Goal: Task Accomplishment & Management: Complete application form

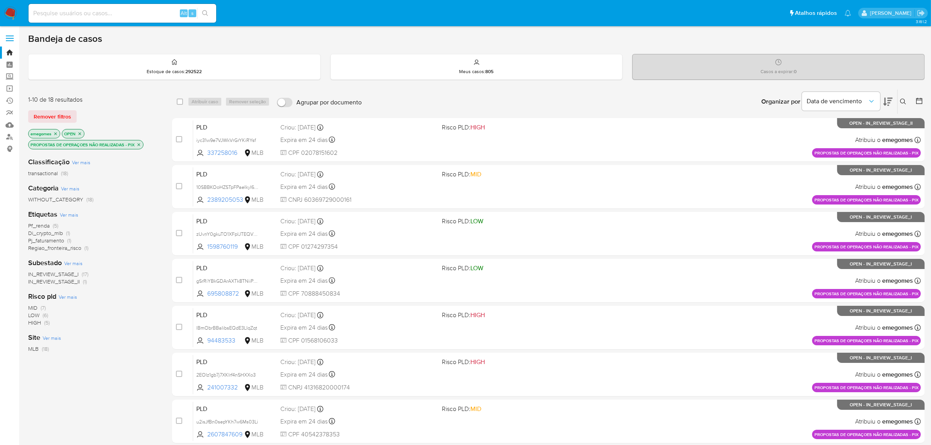
click at [140, 145] on icon "close-filter" at bounding box center [139, 144] width 3 height 3
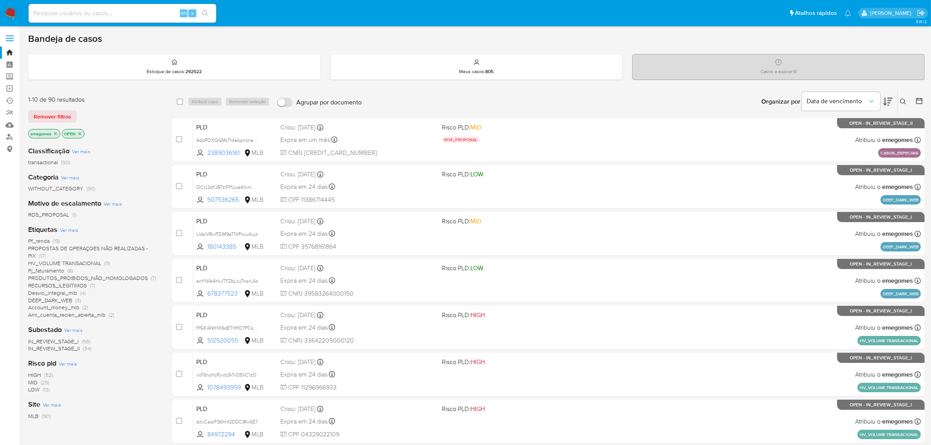
click at [53, 301] on span "DEEP_DARK_WEB" at bounding box center [50, 300] width 44 height 8
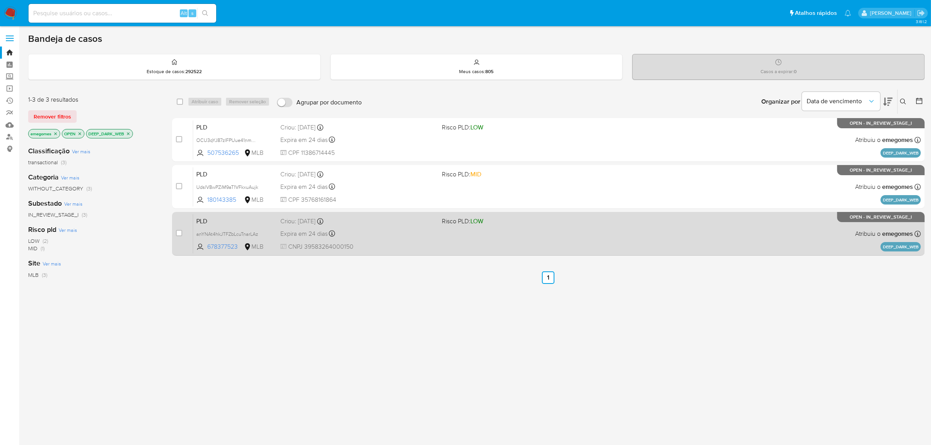
click at [380, 231] on div "Expira em 24 dias Expira em 27/10/2025 18:20:11" at bounding box center [358, 233] width 156 height 11
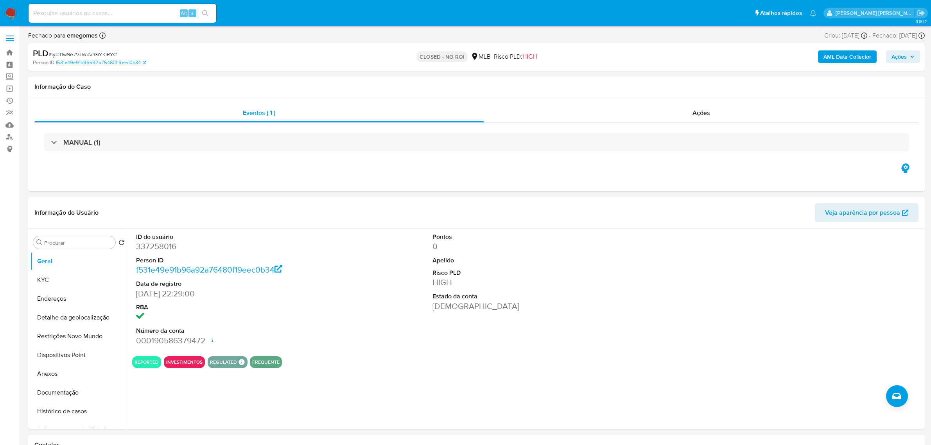
select select "10"
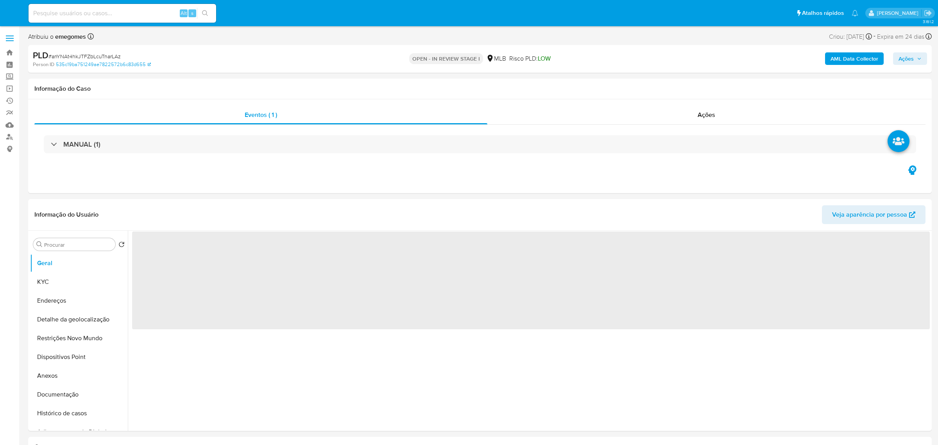
select select "10"
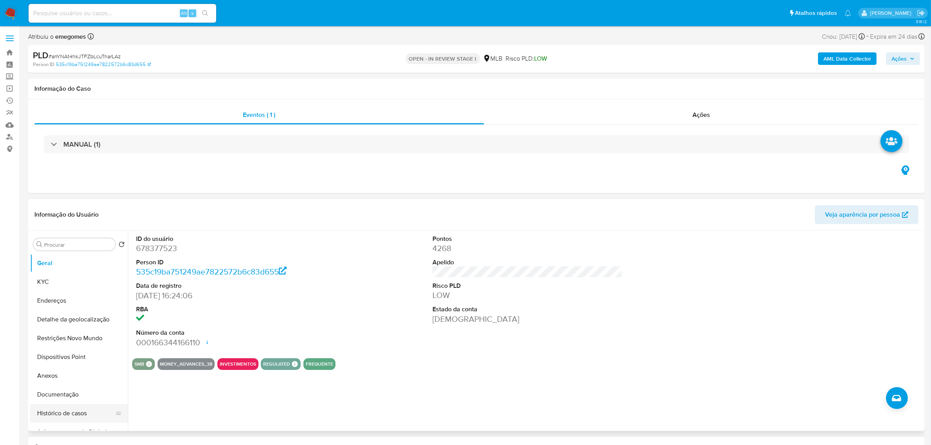
click at [63, 416] on button "Histórico de casos" at bounding box center [75, 413] width 91 height 19
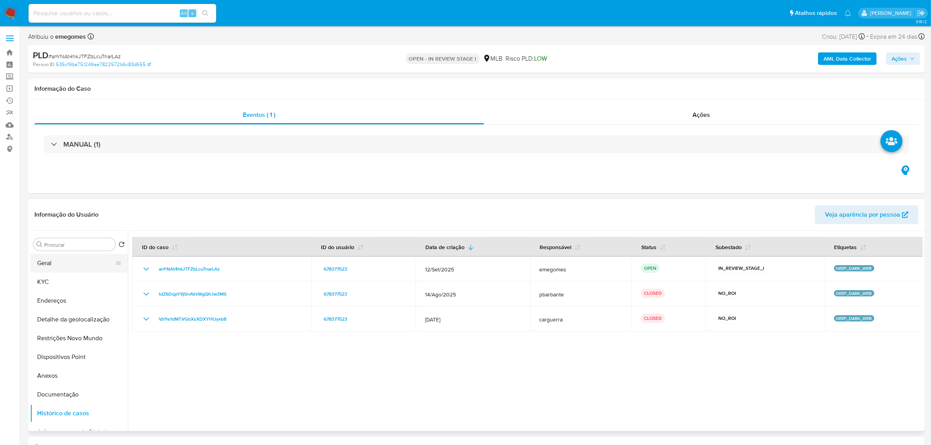
click at [59, 261] on button "Geral" at bounding box center [75, 263] width 91 height 19
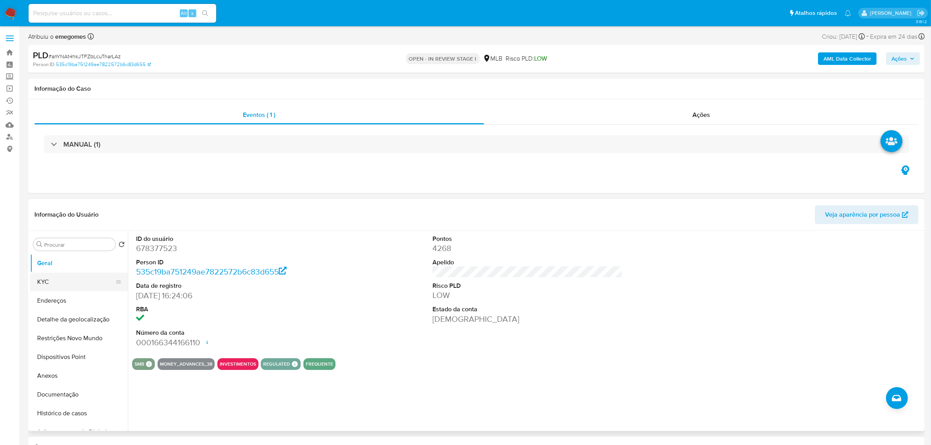
click at [65, 280] on button "KYC" at bounding box center [75, 281] width 91 height 19
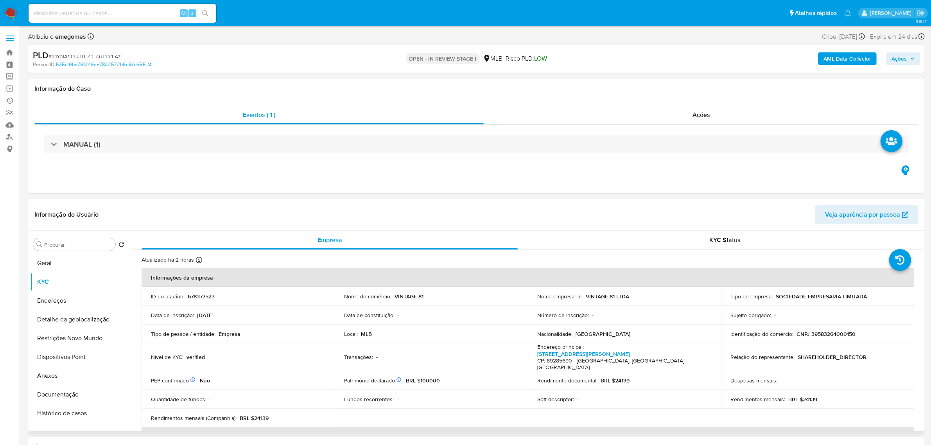
click at [285, 347] on td "Nível de KYC : verified" at bounding box center [238, 357] width 193 height 28
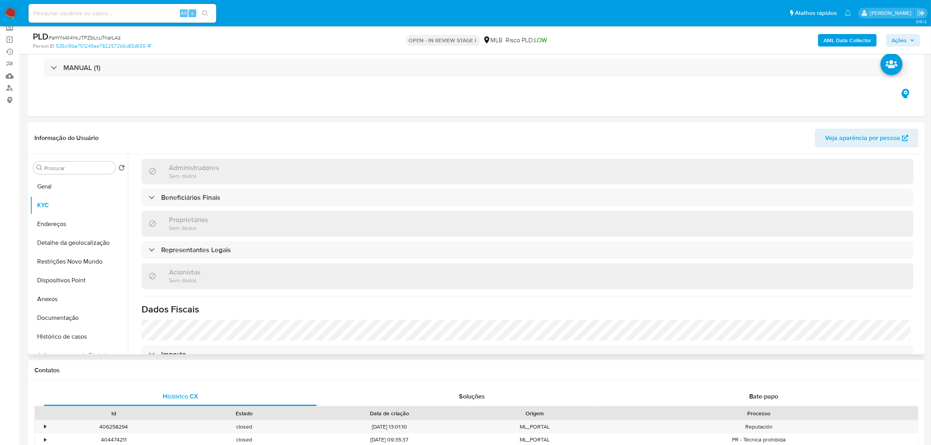
scroll to position [416, 0]
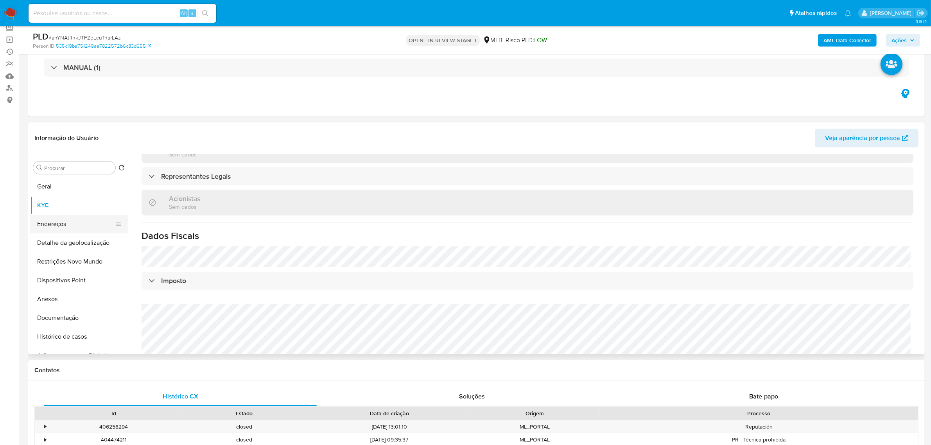
click at [50, 224] on button "Endereços" at bounding box center [75, 224] width 91 height 19
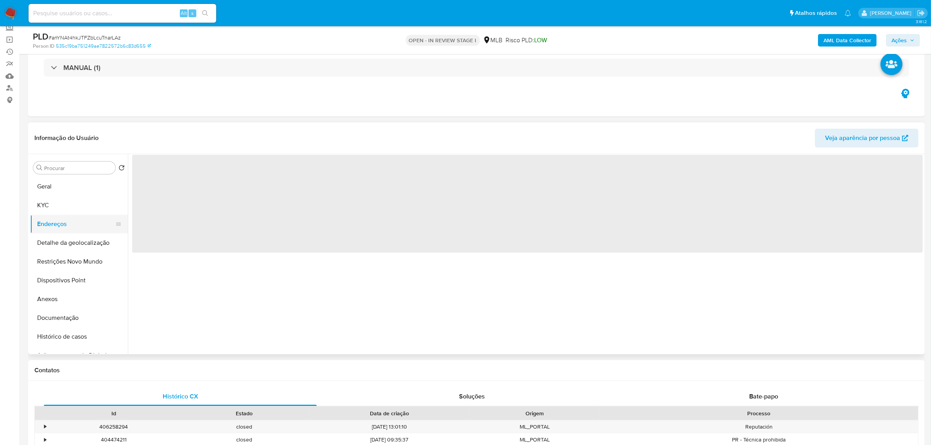
scroll to position [0, 0]
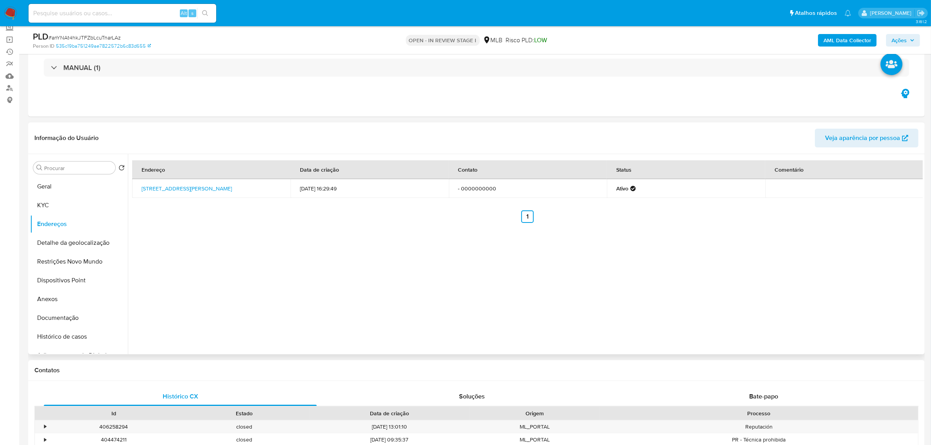
click at [198, 126] on div "Informação do Usuário Veja aparência por pessoa" at bounding box center [476, 138] width 896 height 32
click at [78, 240] on button "Detalhe da geolocalização" at bounding box center [75, 242] width 91 height 19
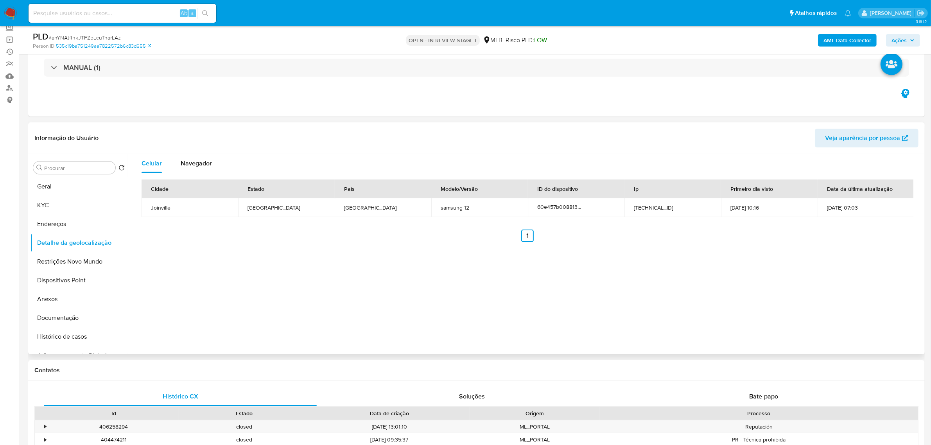
click at [194, 128] on div "Informação do Usuário Veja aparência por pessoa" at bounding box center [476, 138] width 896 height 32
click at [78, 261] on button "Restrições Novo Mundo" at bounding box center [75, 261] width 91 height 19
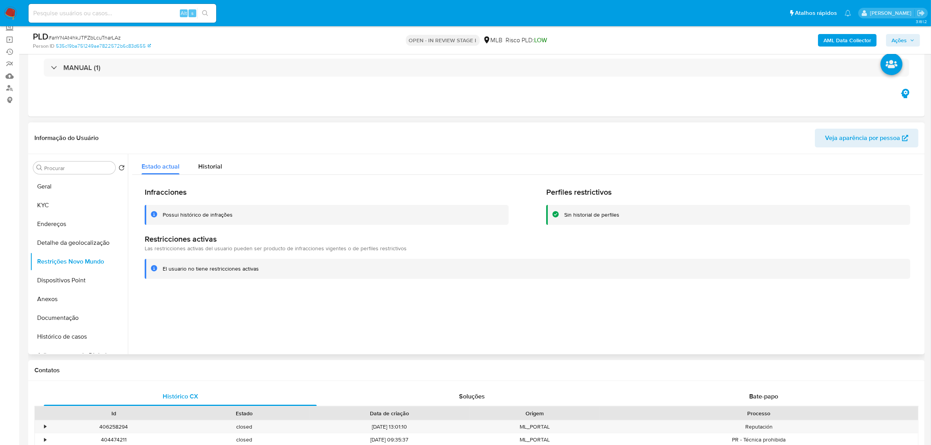
click at [208, 132] on header "Informação do Usuário Veja aparência por pessoa" at bounding box center [476, 138] width 884 height 19
click at [81, 276] on button "Dispositivos Point" at bounding box center [75, 280] width 91 height 19
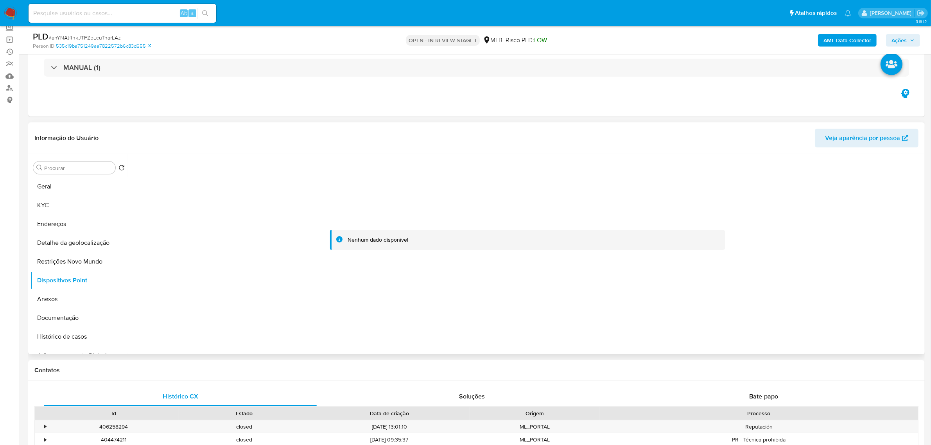
click at [241, 126] on div "Informação do Usuário Veja aparência por pessoa" at bounding box center [476, 138] width 896 height 32
click at [57, 203] on button "KYC" at bounding box center [75, 205] width 91 height 19
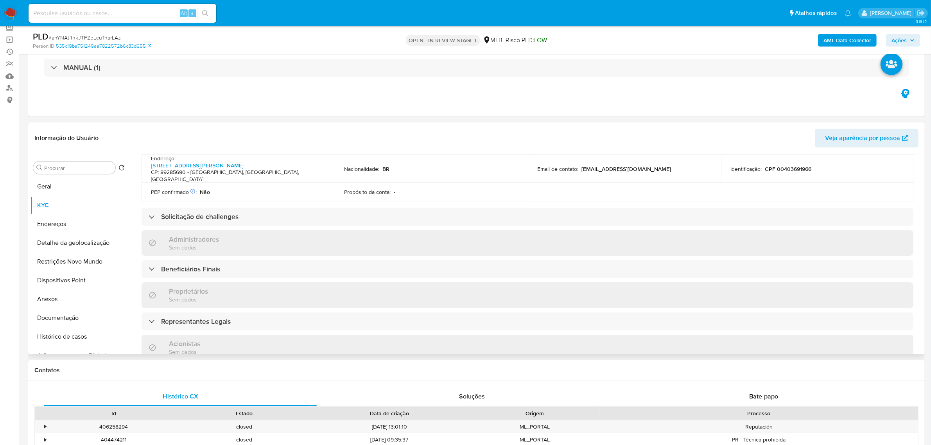
scroll to position [293, 0]
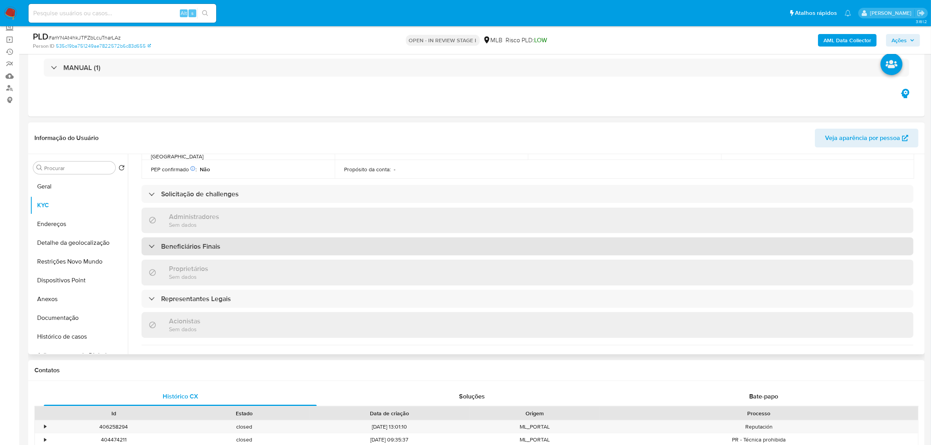
click at [212, 237] on div "Beneficiários Finais" at bounding box center [528, 246] width 772 height 18
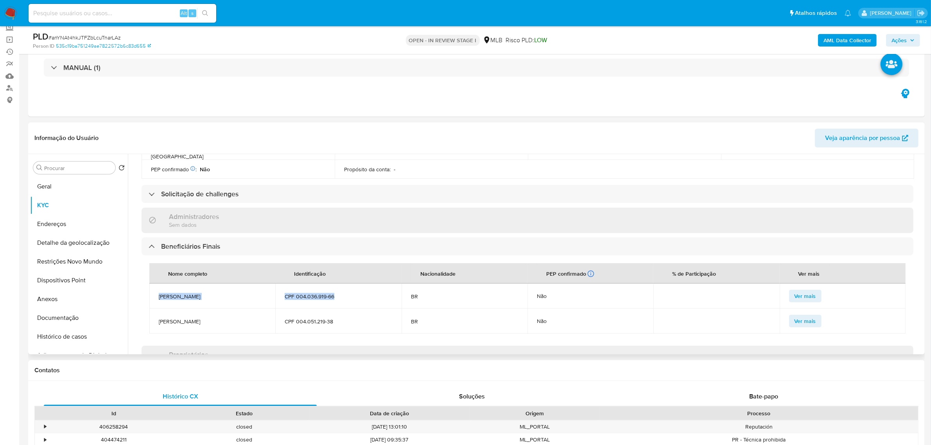
drag, startPoint x: 343, startPoint y: 283, endPoint x: 156, endPoint y: 282, distance: 186.5
click at [156, 283] on tr "Liliam Cristiane Fernandes CPF 004.036.919-66 BR Não Ver mais" at bounding box center [527, 295] width 756 height 25
copy tr "Liliam Cristiane Fernandes CPF 004.036.919-66"
drag, startPoint x: 358, startPoint y: 309, endPoint x: 157, endPoint y: 307, distance: 201.3
click at [157, 308] on tr "Fernandes Marcelino Fernandes Junior CPF 004.051.219-38 BR Não Ver mais" at bounding box center [527, 320] width 756 height 25
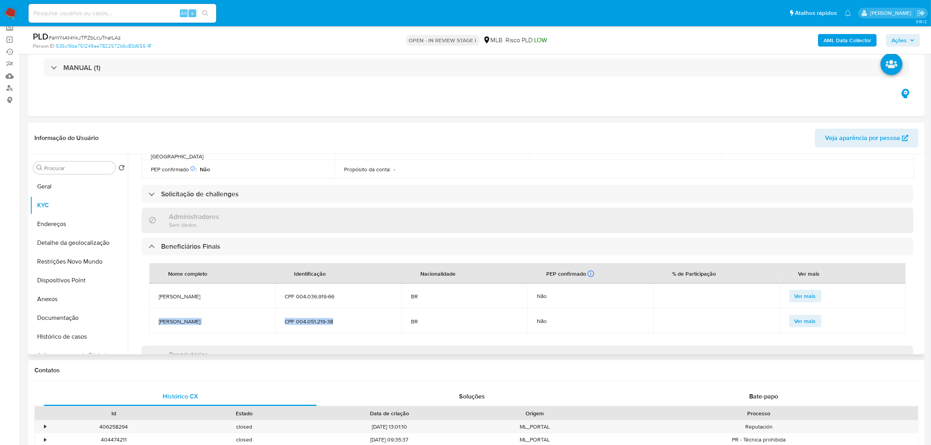
copy tr "Fernandes Marcelino Fernandes Junior CPF 004.051.219-38"
click at [66, 315] on button "Documentação" at bounding box center [75, 317] width 91 height 19
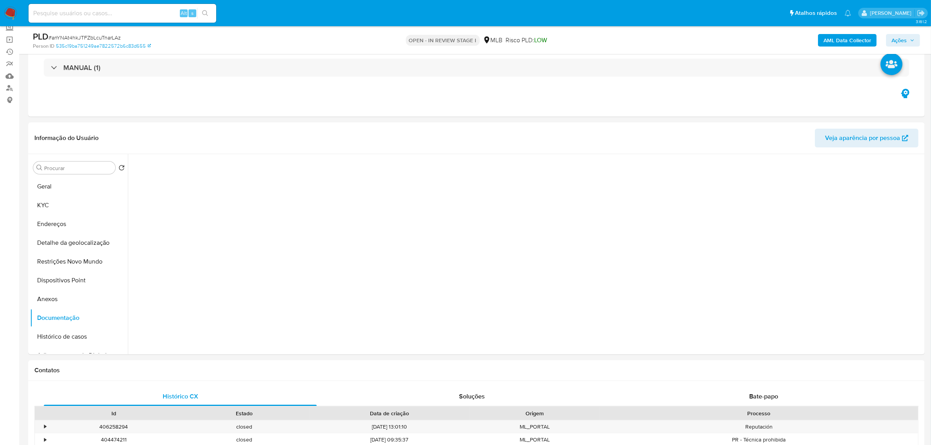
scroll to position [0, 0]
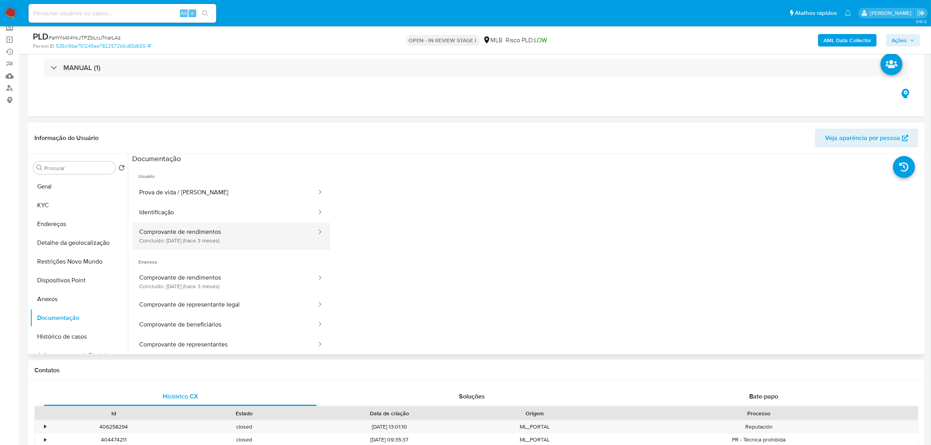
click at [214, 235] on button "Comprovante de rendimentos Concluído: 17/07/2025 (hace 3 meses)" at bounding box center [224, 235] width 185 height 27
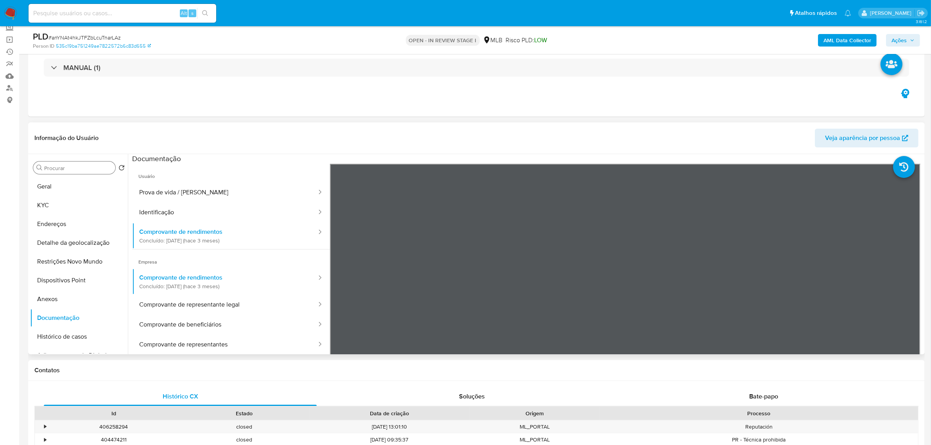
click at [80, 165] on input "Procurar" at bounding box center [78, 168] width 68 height 7
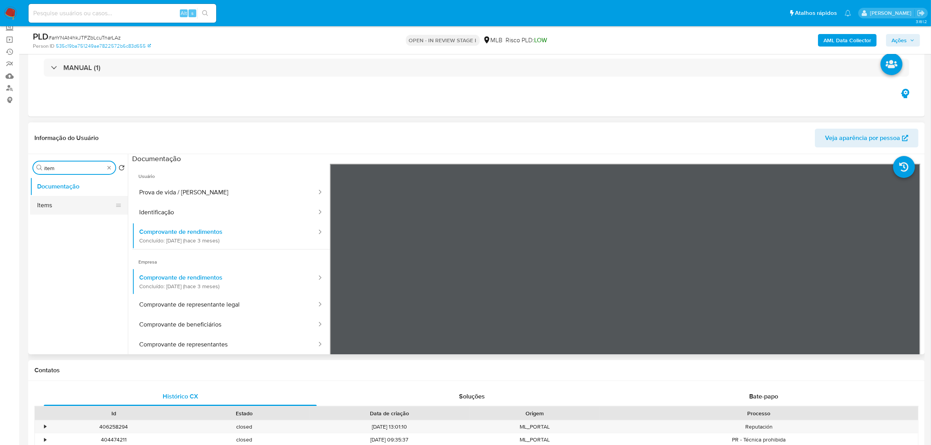
type input "item"
click at [51, 204] on button "Items" at bounding box center [75, 205] width 91 height 19
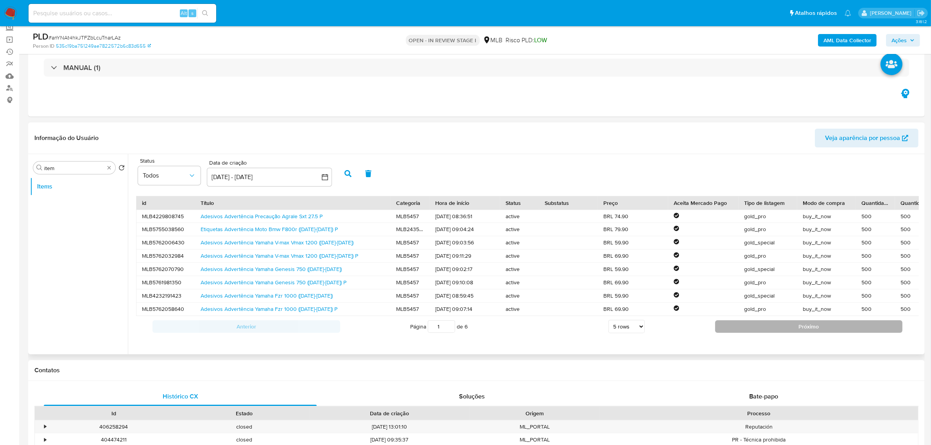
click at [806, 331] on button "Próximo" at bounding box center [809, 326] width 188 height 13
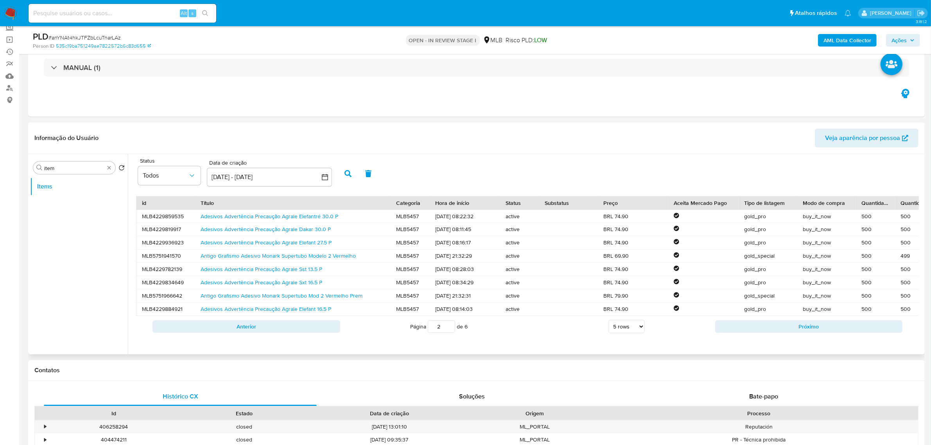
click at [806, 331] on button "Próximo" at bounding box center [809, 326] width 188 height 13
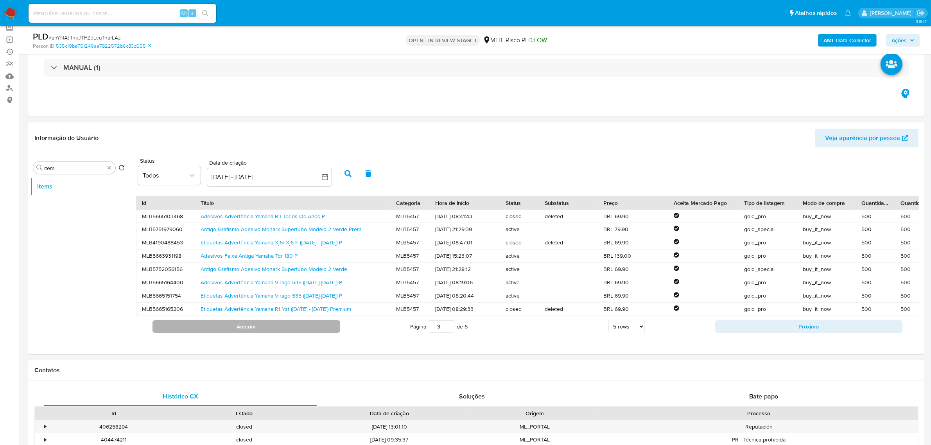
click at [281, 333] on button "Anterior" at bounding box center [246, 326] width 188 height 13
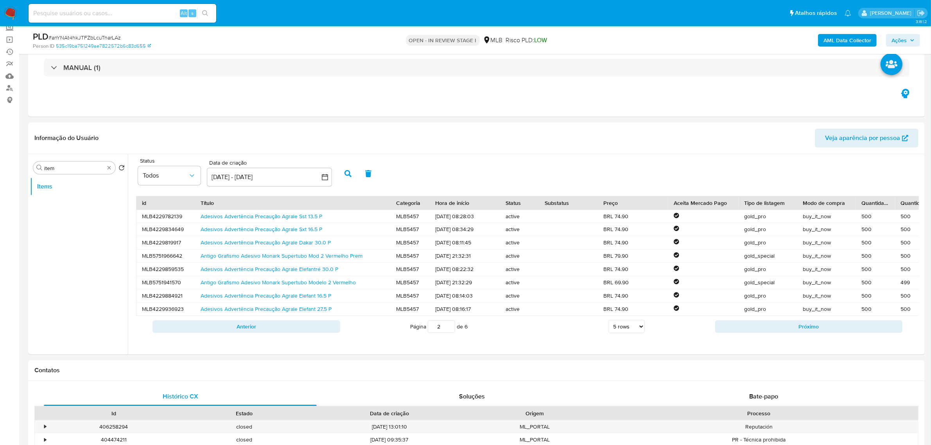
click at [281, 333] on button "Anterior" at bounding box center [246, 326] width 188 height 13
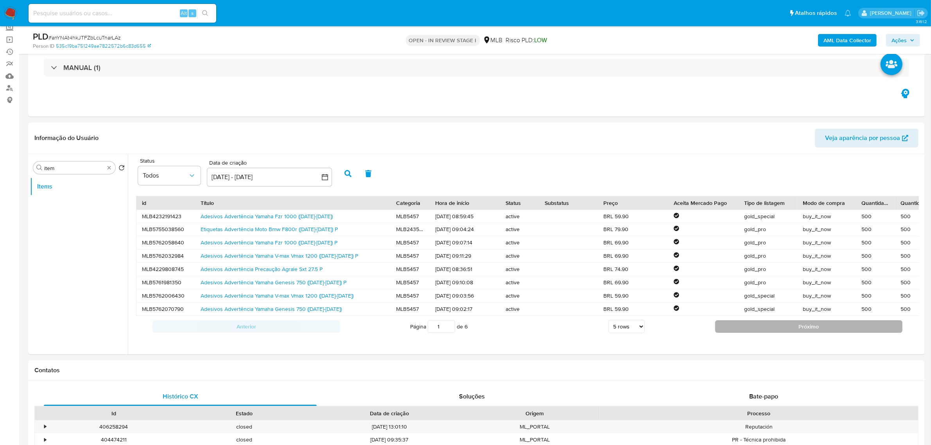
click at [718, 330] on button "Próximo" at bounding box center [809, 326] width 188 height 13
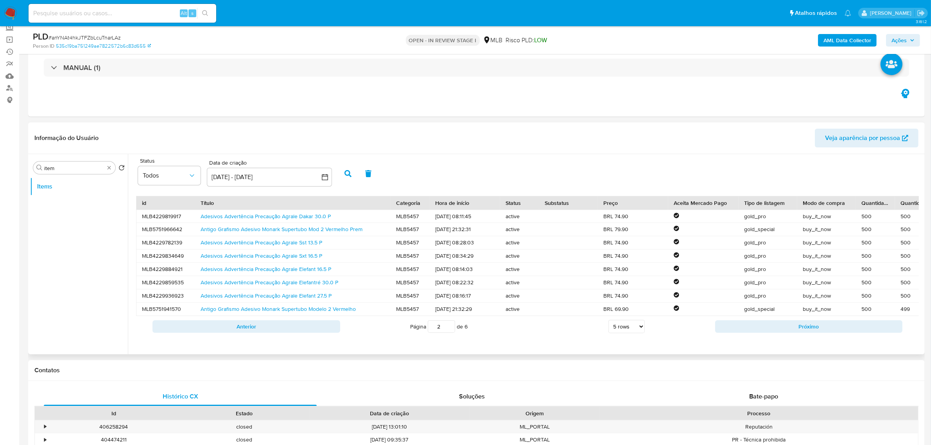
click at [730, 330] on button "Próximo" at bounding box center [809, 326] width 188 height 13
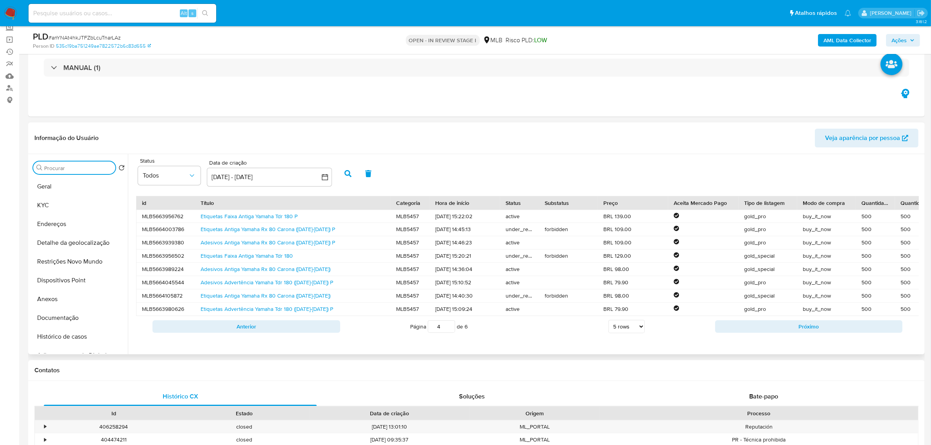
click at [860, 39] on b "AML Data Collector" at bounding box center [847, 40] width 48 height 13
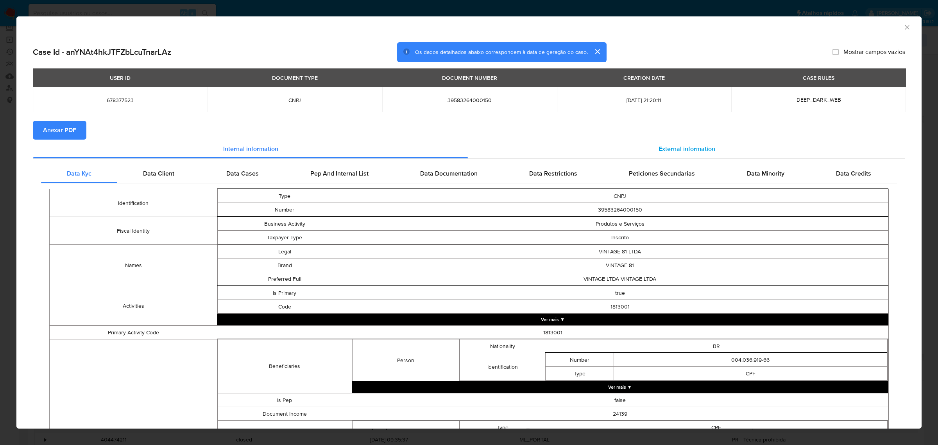
click at [700, 150] on span "External information" at bounding box center [687, 148] width 57 height 9
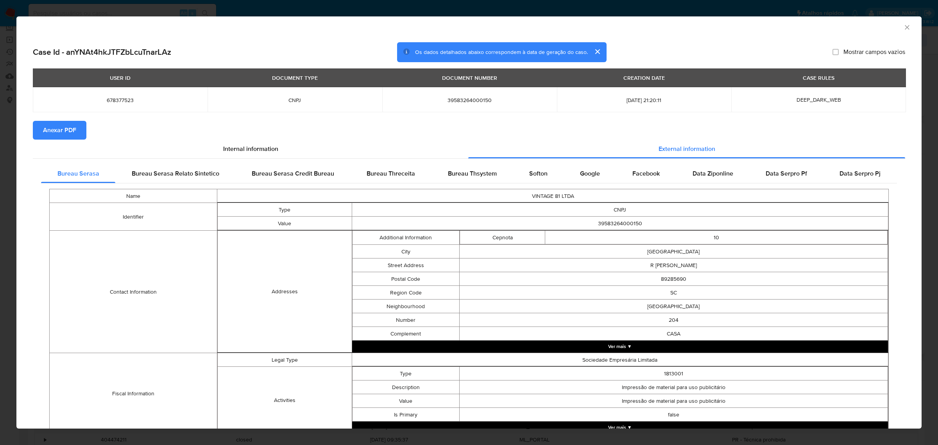
click at [81, 130] on button "Anexar PDF" at bounding box center [60, 130] width 54 height 19
click at [905, 26] on icon "Fechar a janela" at bounding box center [907, 27] width 4 height 4
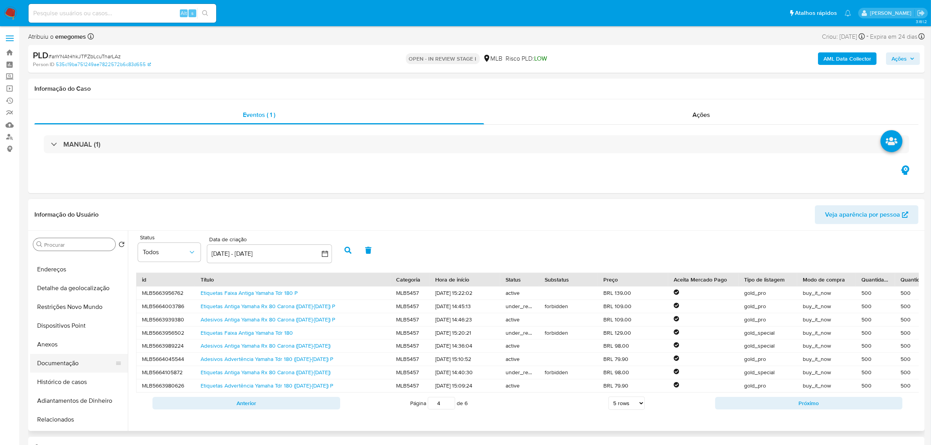
scroll to position [49, 0]
click at [57, 329] on button "Anexos" at bounding box center [75, 326] width 91 height 19
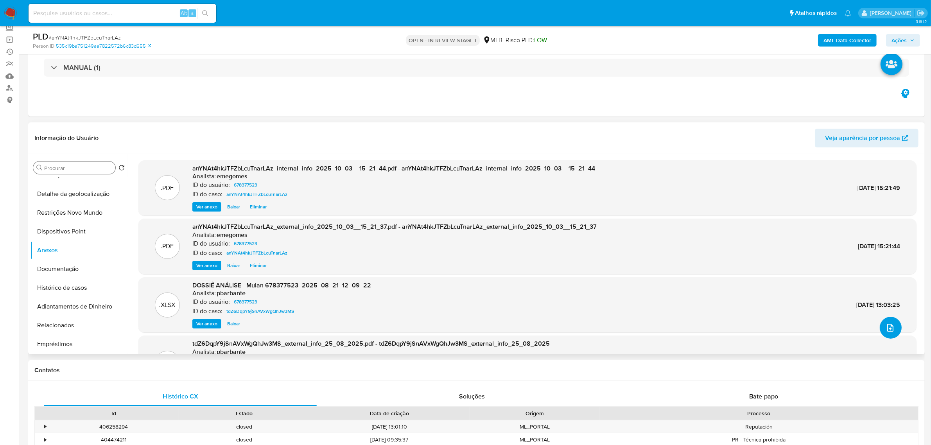
click at [885, 329] on span "upload-file" at bounding box center [889, 327] width 9 height 9
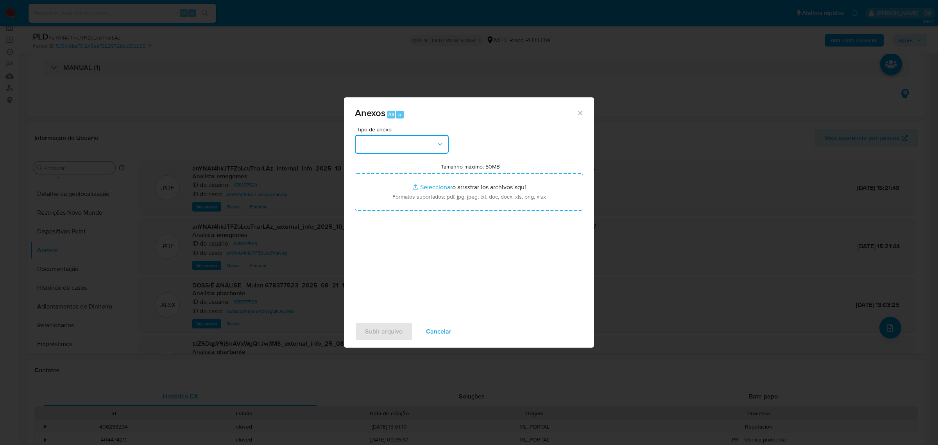
click at [436, 147] on icon "button" at bounding box center [440, 144] width 8 height 8
click at [374, 190] on span "OUTROS" at bounding box center [372, 192] width 25 height 8
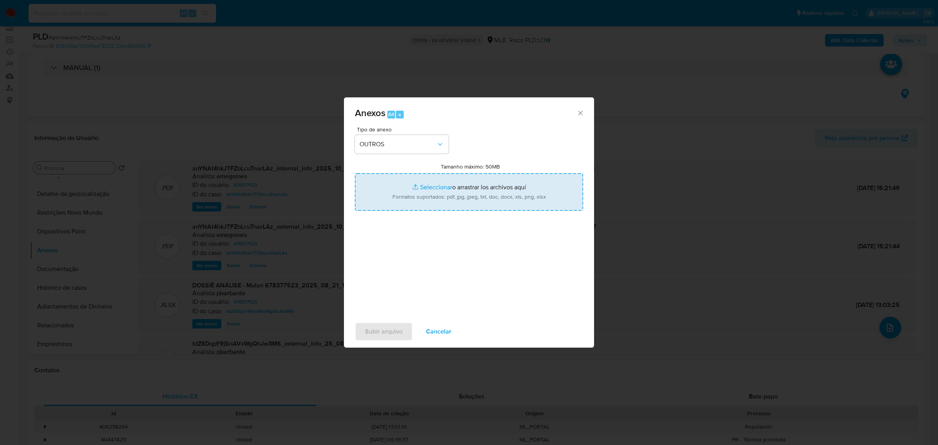
click at [431, 188] on input "Tamanho máximo: 50MB Seleccionar archivos" at bounding box center [469, 192] width 228 height 38
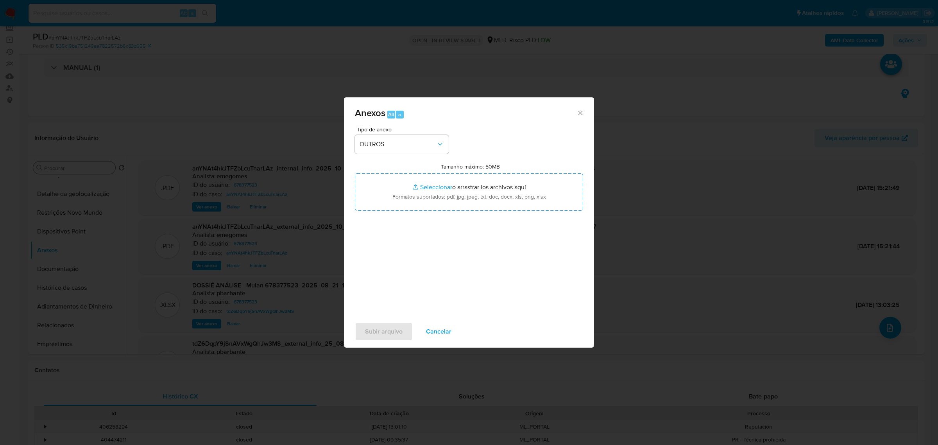
click at [579, 113] on icon "Cerrar" at bounding box center [581, 113] width 8 height 8
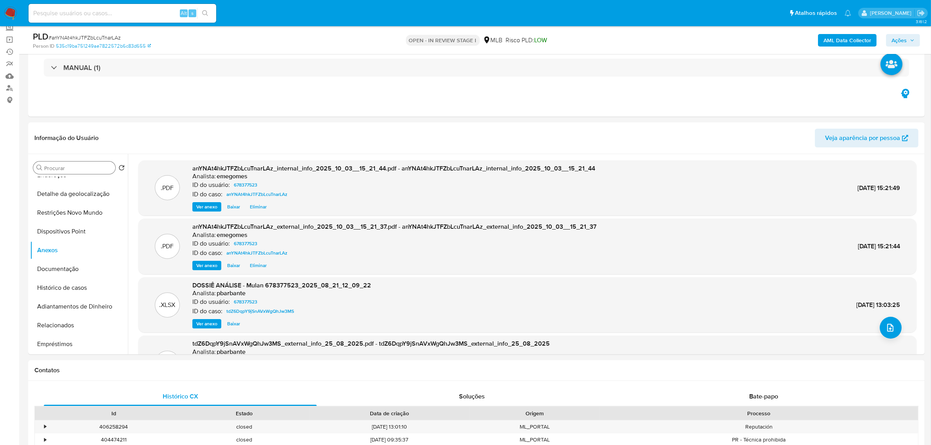
click at [616, 39] on div "OPEN - IN REVIEW STAGE I MLB Risco PLD: LOW" at bounding box center [477, 40] width 294 height 18
click at [885, 327] on icon "upload-file" at bounding box center [889, 327] width 9 height 9
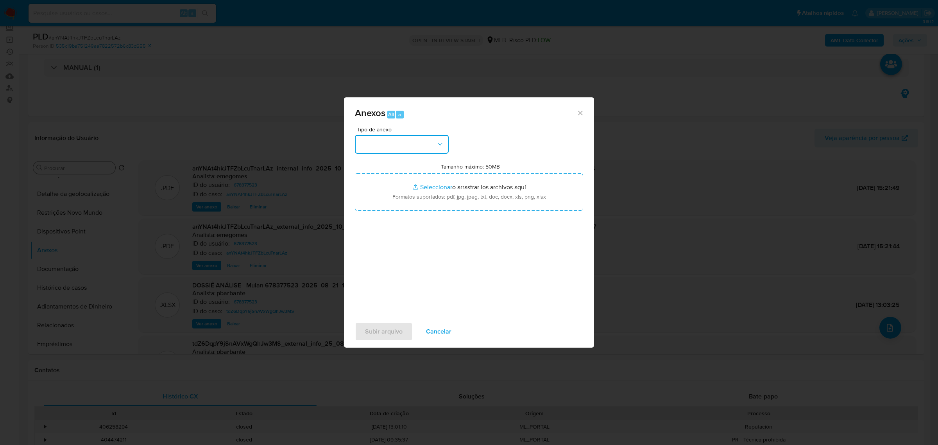
click at [443, 144] on icon "button" at bounding box center [440, 144] width 8 height 8
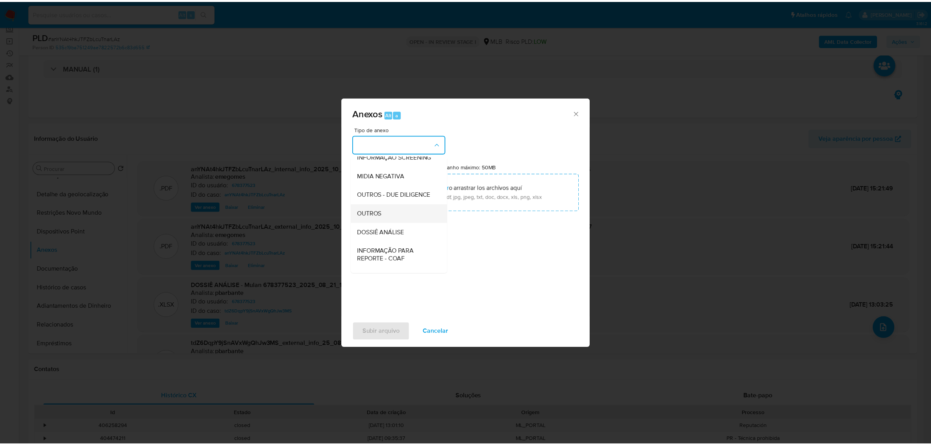
scroll to position [98, 0]
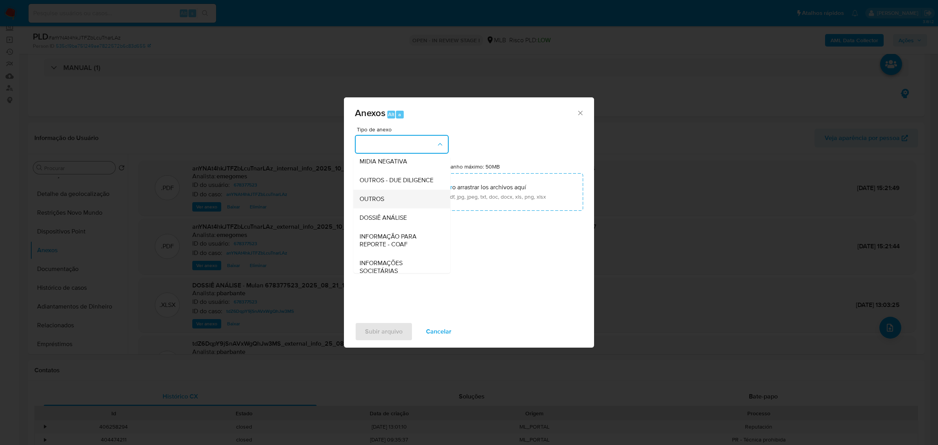
click at [381, 202] on span "OUTROS" at bounding box center [372, 199] width 25 height 8
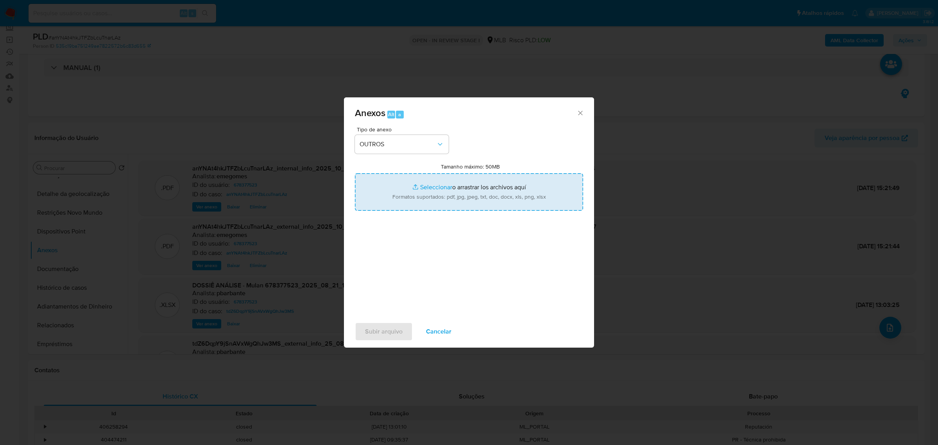
click at [434, 186] on input "Tamanho máximo: 50MB Seleccionar archivos" at bounding box center [469, 192] width 228 height 38
type input "C:\fakepath\MOV - VINTAGE - Data TX.pdf"
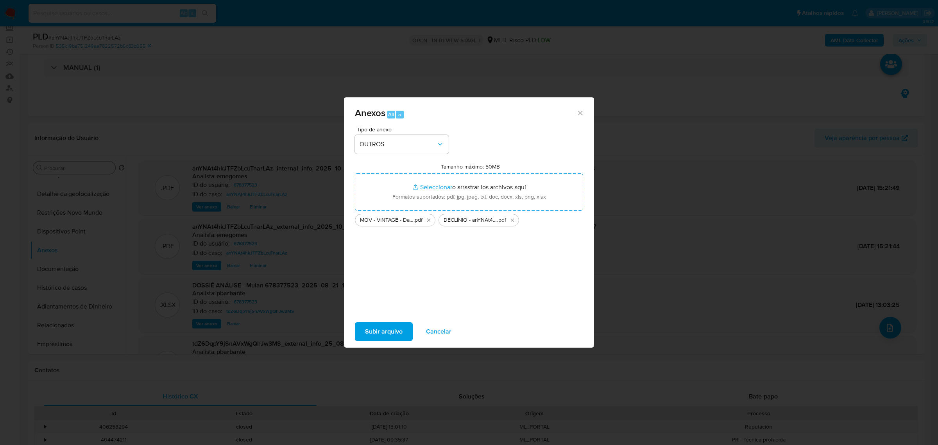
click at [374, 333] on span "Subir arquivo" at bounding box center [384, 331] width 38 height 17
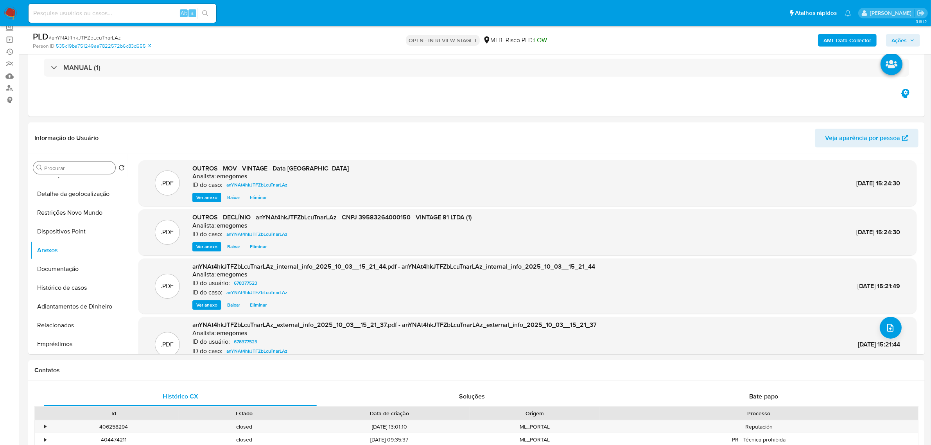
click at [915, 43] on button "Ações" at bounding box center [903, 40] width 34 height 13
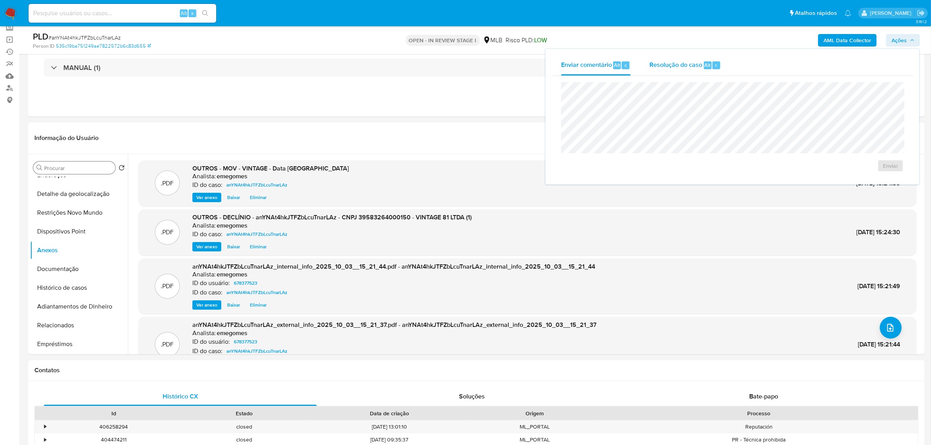
click at [687, 63] on span "Resolução do caso" at bounding box center [675, 64] width 53 height 9
click at [821, 181] on span "No ROI" at bounding box center [814, 178] width 41 height 11
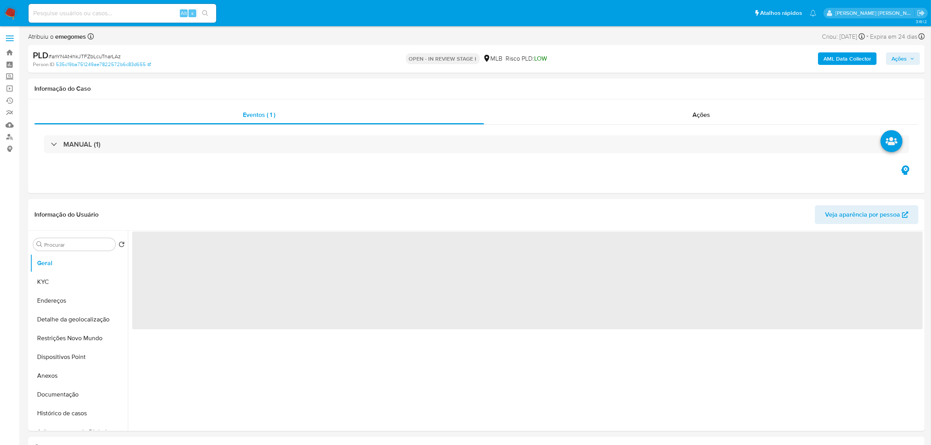
select select "10"
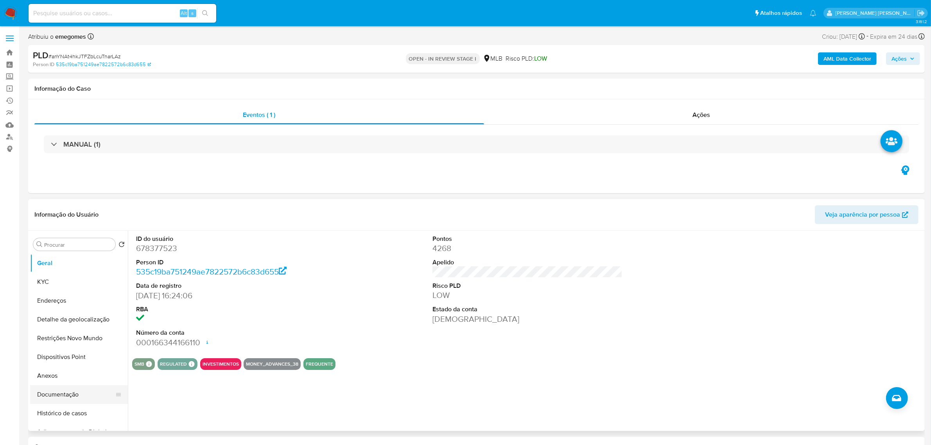
click at [51, 393] on button "Documentação" at bounding box center [75, 394] width 91 height 19
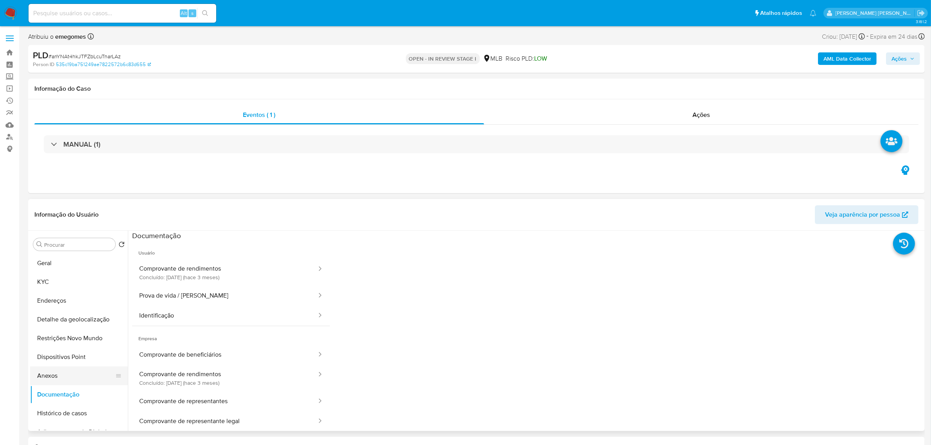
click at [43, 375] on button "Anexos" at bounding box center [75, 375] width 91 height 19
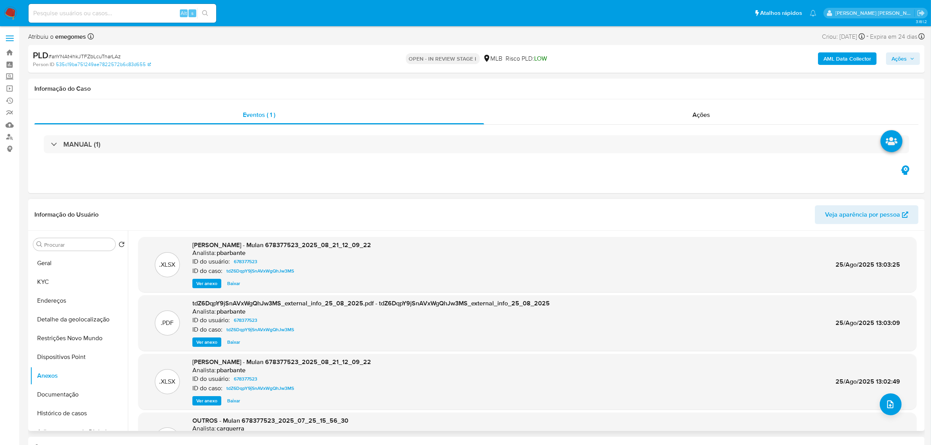
click at [202, 285] on span "Ver anexo" at bounding box center [206, 283] width 21 height 8
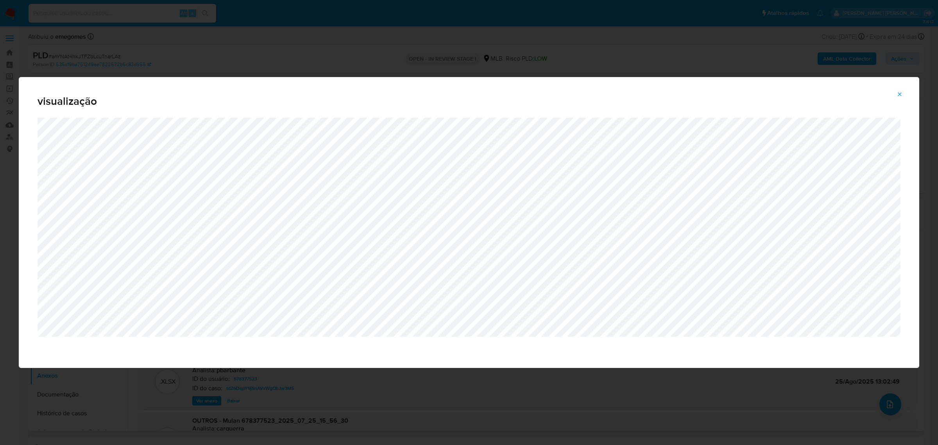
click at [899, 91] on icon "Attachment preview" at bounding box center [900, 94] width 6 height 6
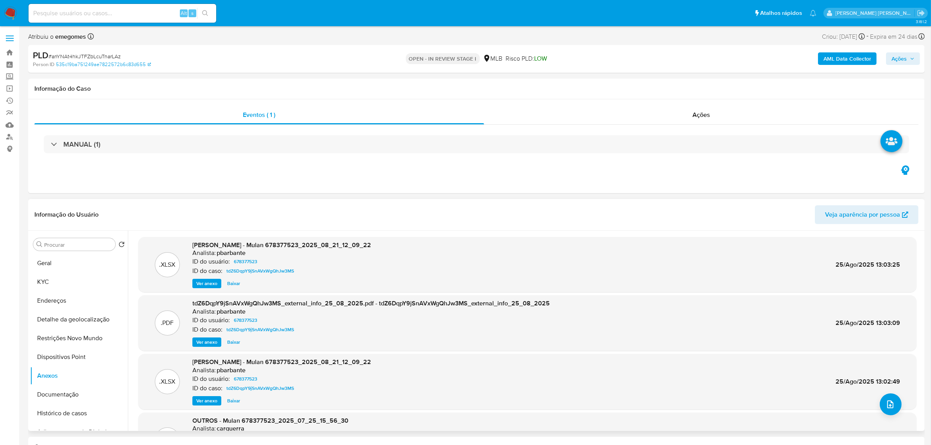
click at [205, 346] on span "Ver anexo" at bounding box center [206, 342] width 21 height 8
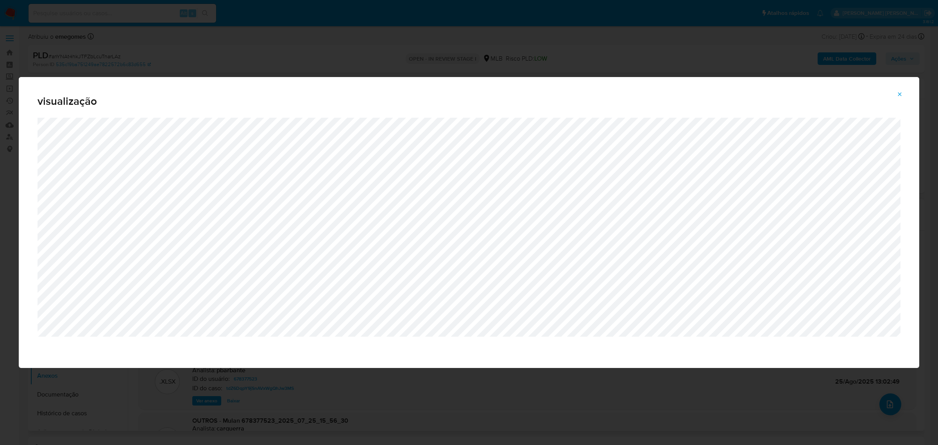
click at [900, 94] on icon "Attachment preview" at bounding box center [900, 94] width 4 height 4
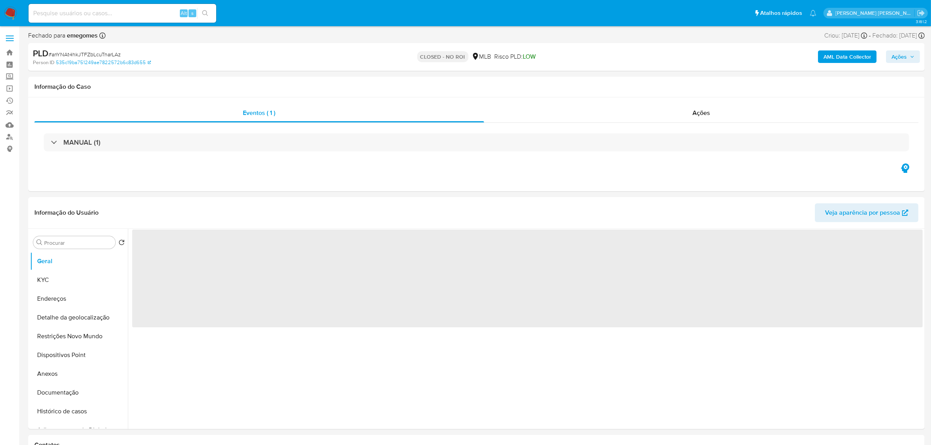
select select "10"
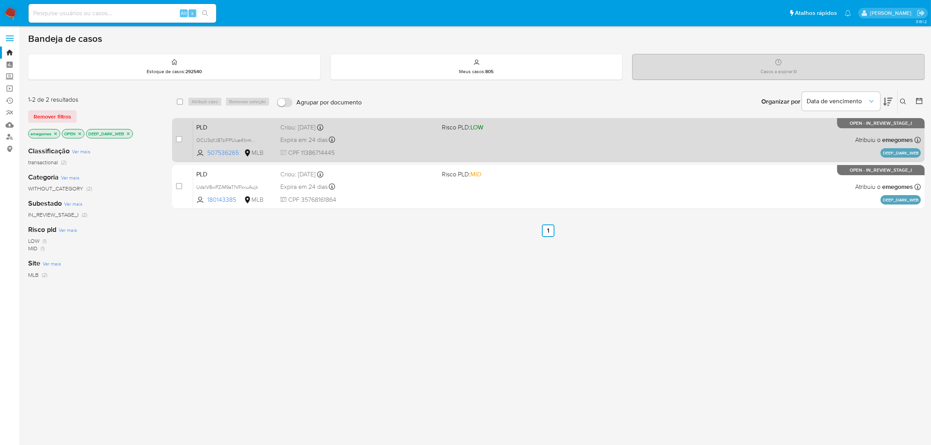
click at [380, 137] on div "Expira em 24 dias Expira em [DATE] 18:20:17" at bounding box center [358, 139] width 156 height 11
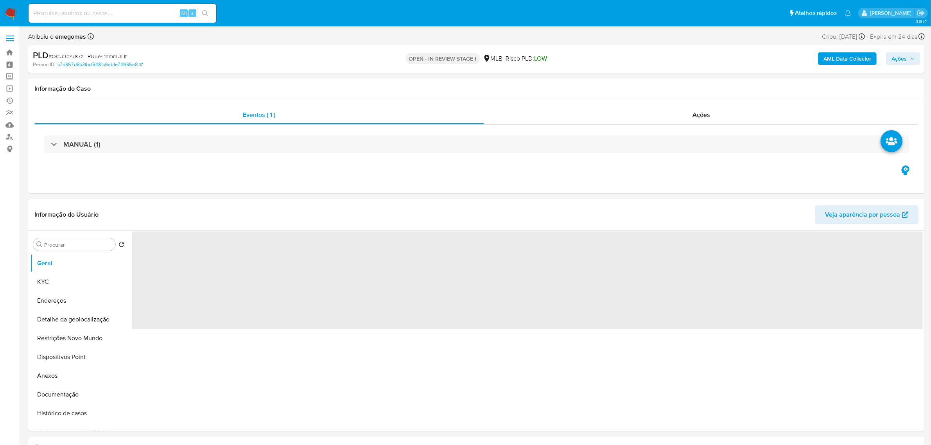
select select "10"
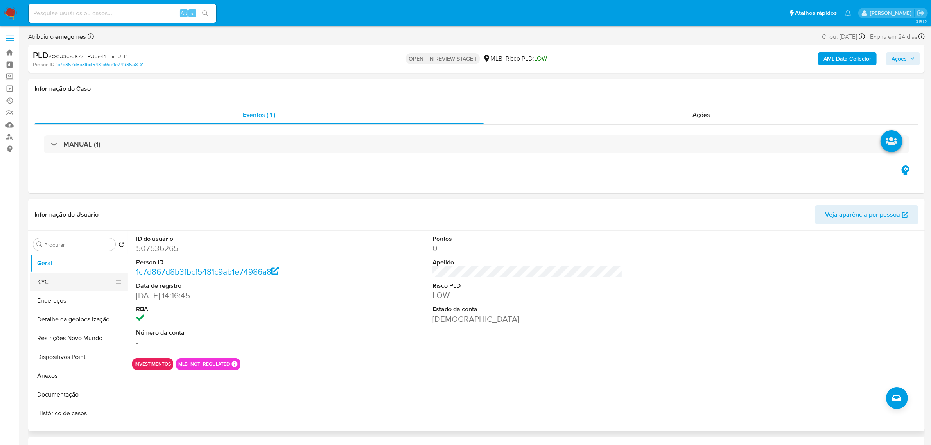
click at [61, 282] on button "KYC" at bounding box center [75, 281] width 91 height 19
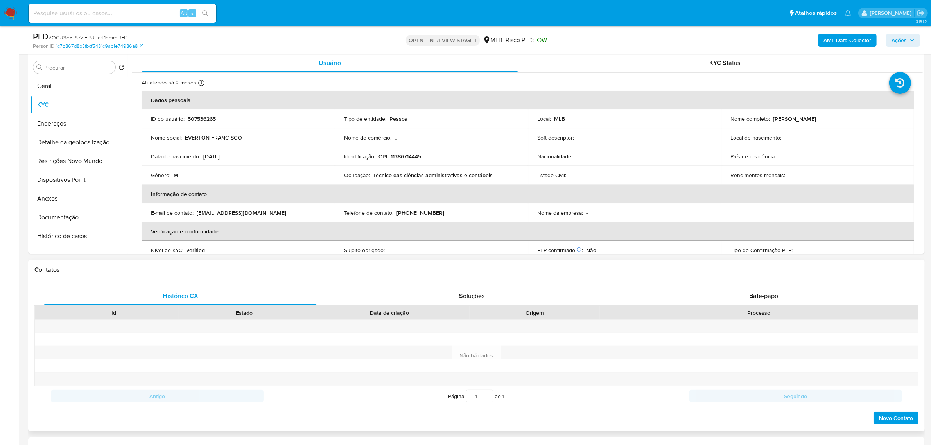
scroll to position [49, 0]
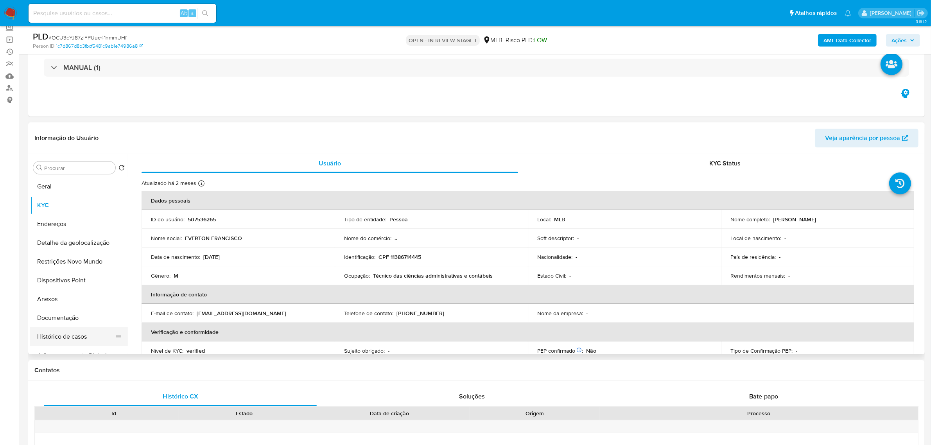
click at [61, 335] on button "Histórico de casos" at bounding box center [75, 336] width 91 height 19
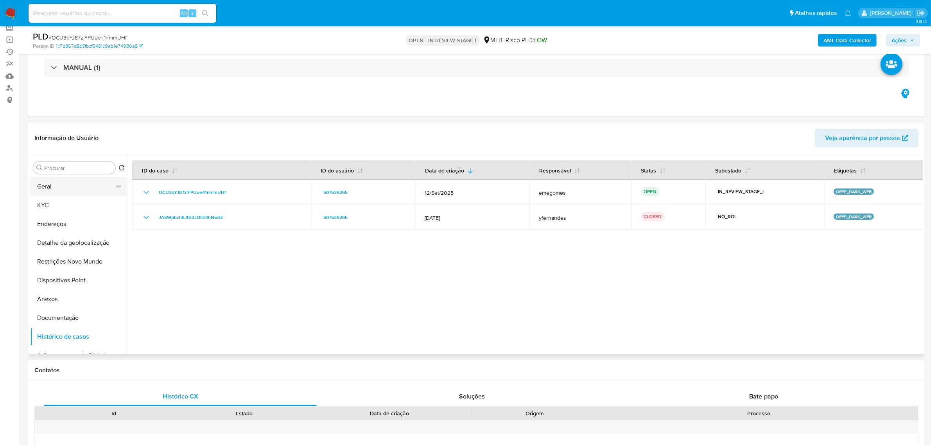
click at [67, 180] on button "Geral" at bounding box center [75, 186] width 91 height 19
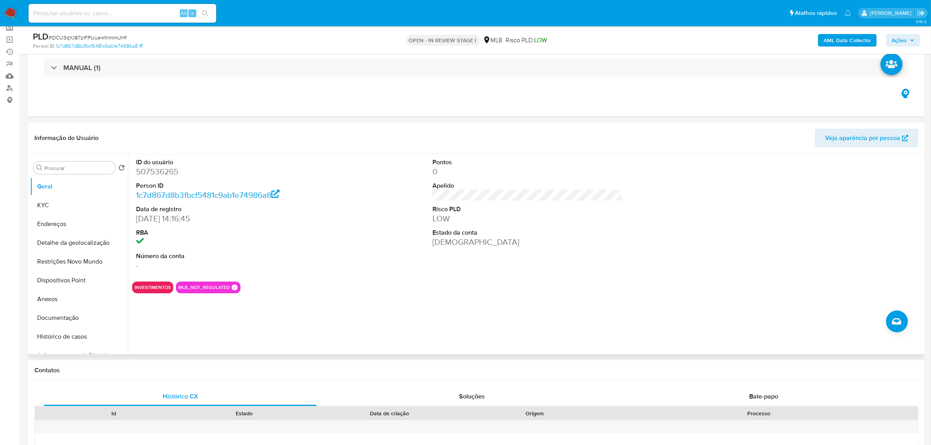
click at [183, 124] on div "Informação do Usuário Veja aparência por pessoa" at bounding box center [476, 138] width 896 height 32
click at [57, 204] on button "KYC" at bounding box center [75, 205] width 91 height 19
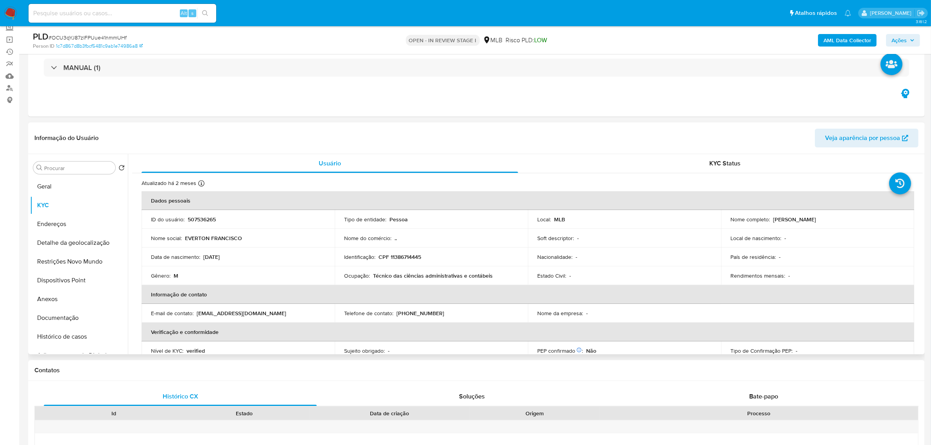
click at [294, 243] on td "Nome social : EVERTON FRANCISCO" at bounding box center [238, 238] width 193 height 19
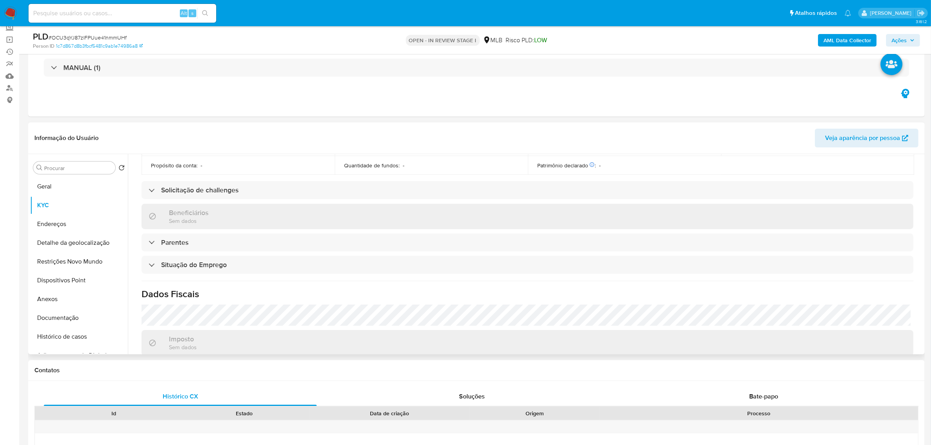
scroll to position [325, 0]
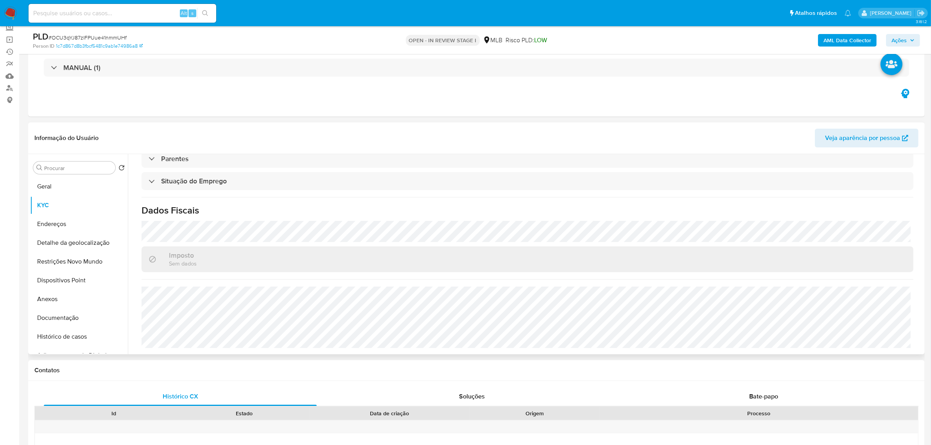
click at [301, 138] on header "Informação do Usuário Veja aparência por pessoa" at bounding box center [476, 138] width 884 height 19
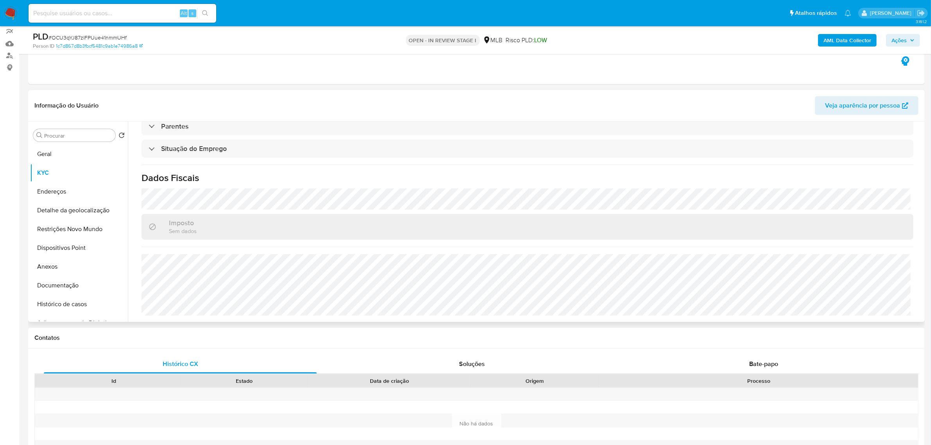
scroll to position [98, 0]
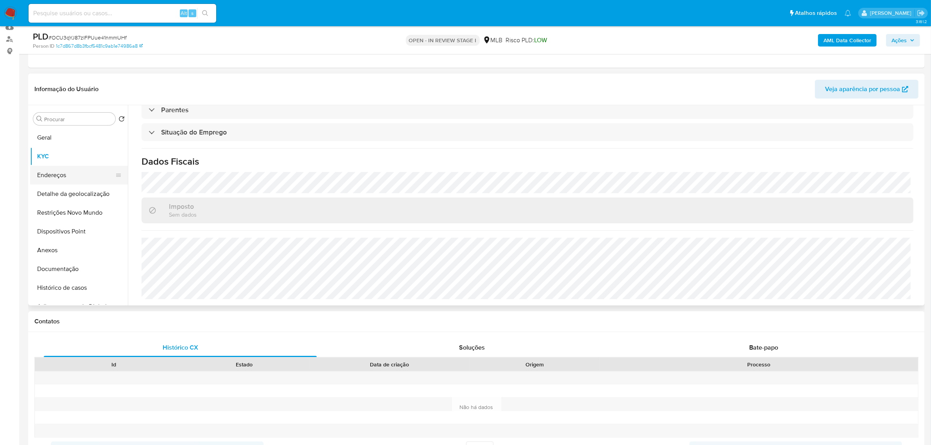
click at [75, 172] on button "Endereços" at bounding box center [75, 175] width 91 height 19
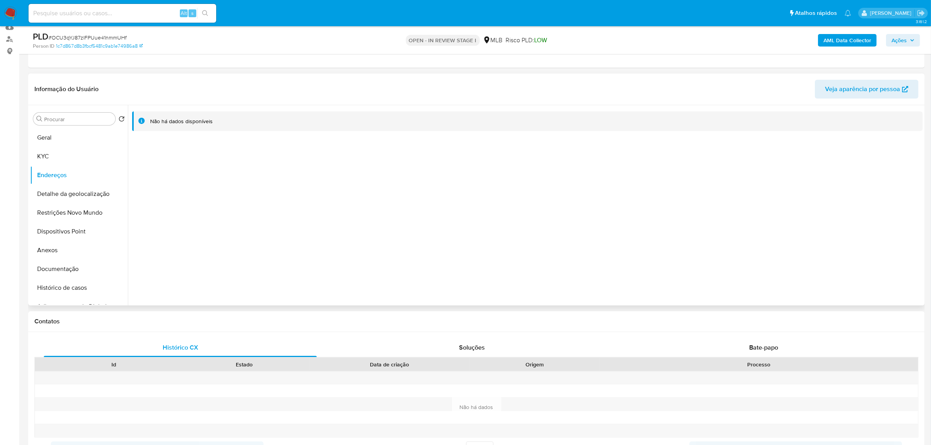
click at [203, 77] on div "Informação do Usuário Veja aparência por pessoa" at bounding box center [476, 89] width 896 height 32
click at [74, 193] on button "Detalhe da geolocalização" at bounding box center [75, 194] width 91 height 19
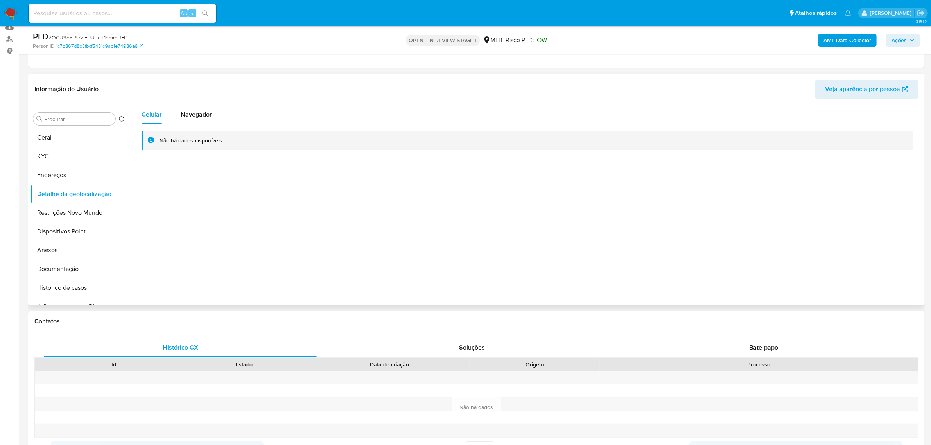
click at [249, 80] on header "Informação do Usuário Veja aparência por pessoa" at bounding box center [476, 89] width 884 height 19
click at [75, 213] on button "Restrições Novo Mundo" at bounding box center [75, 212] width 91 height 19
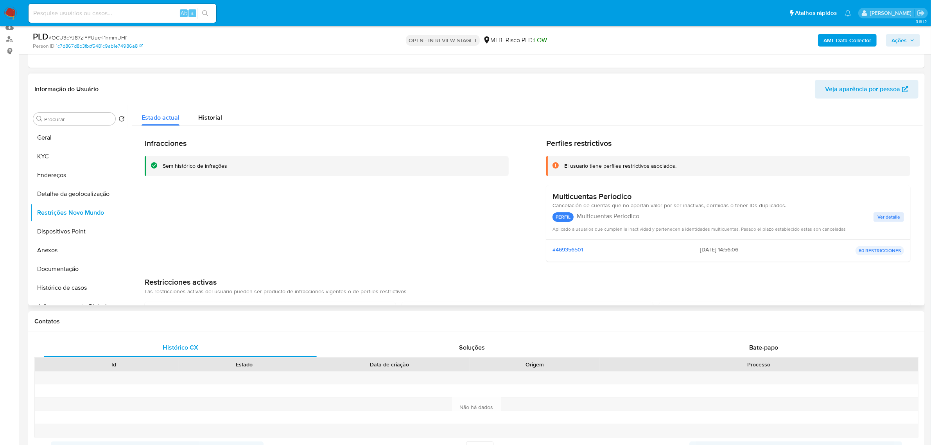
click at [260, 79] on div "Informação do Usuário Veja aparência por pessoa" at bounding box center [476, 89] width 896 height 32
click at [70, 237] on button "Dispositivos Point" at bounding box center [75, 231] width 91 height 19
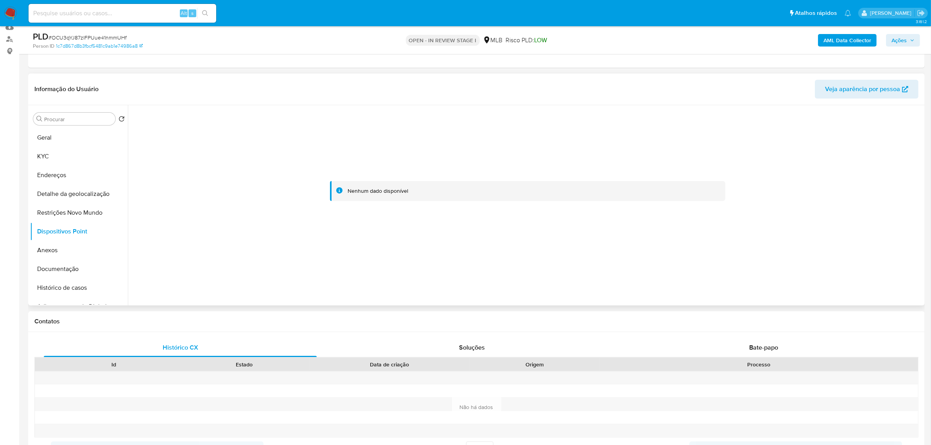
click at [237, 87] on header "Informação do Usuário Veja aparência por pessoa" at bounding box center [476, 89] width 884 height 19
click at [855, 43] on b "AML Data Collector" at bounding box center [847, 40] width 48 height 13
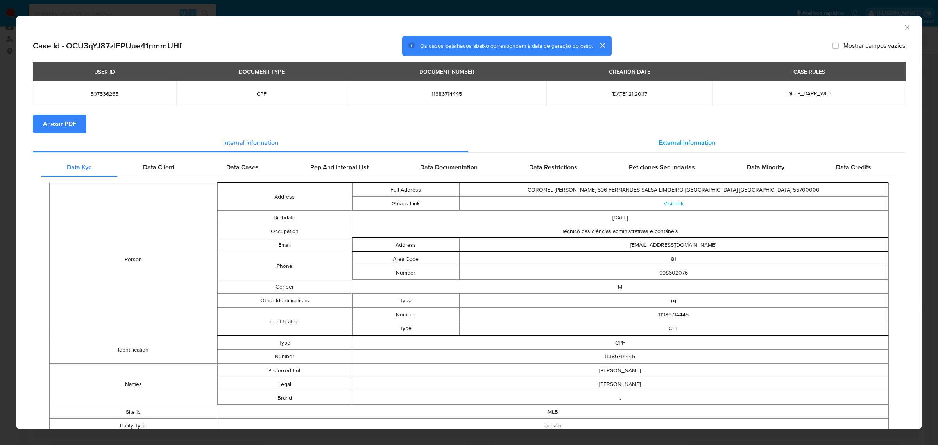
click at [663, 136] on div "External information" at bounding box center [686, 142] width 437 height 19
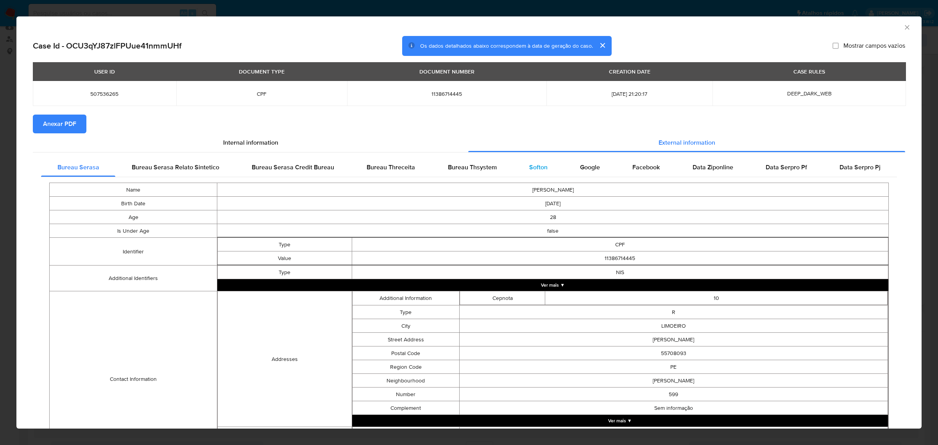
click at [523, 161] on div "Softon" at bounding box center [538, 167] width 51 height 19
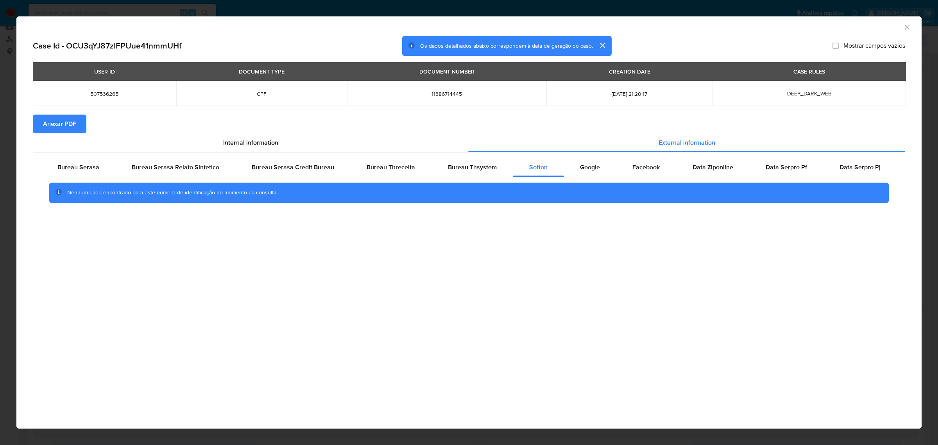
click at [69, 128] on span "Anexar PDF" at bounding box center [59, 123] width 33 height 17
click at [907, 26] on icon "Fechar a janela" at bounding box center [907, 27] width 8 height 8
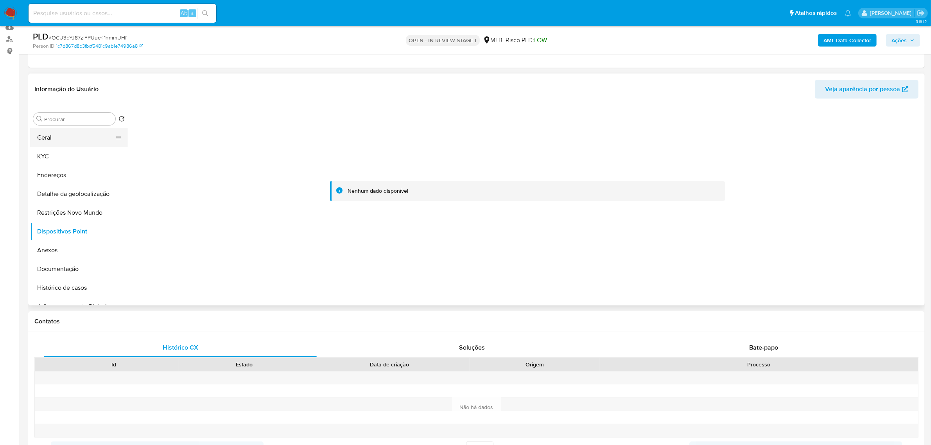
click at [51, 135] on button "Geral" at bounding box center [75, 137] width 91 height 19
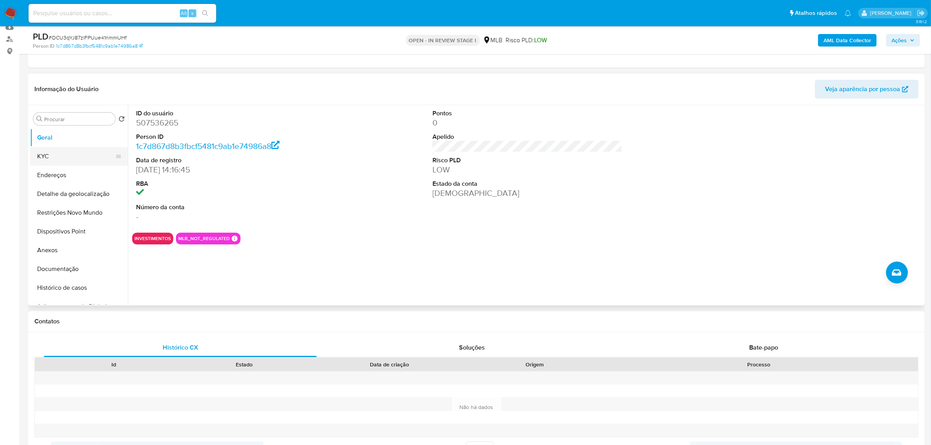
click at [51, 158] on button "KYC" at bounding box center [75, 156] width 91 height 19
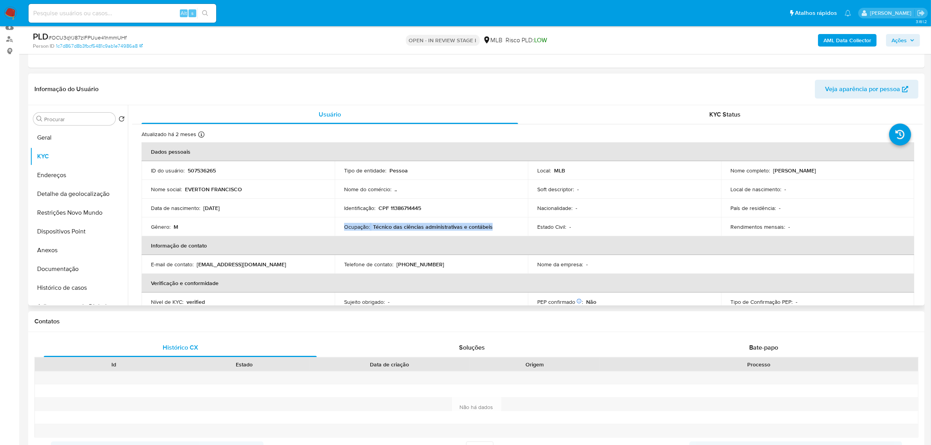
drag, startPoint x: 500, startPoint y: 229, endPoint x: 343, endPoint y: 226, distance: 156.4
click at [344, 226] on div "Ocupação : Técnico das ciências administrativas e contábeis" at bounding box center [431, 226] width 174 height 7
copy div "Ocupação : Técnico das ciências administrativas e contábeis"
click at [65, 254] on button "Anexos" at bounding box center [75, 250] width 91 height 19
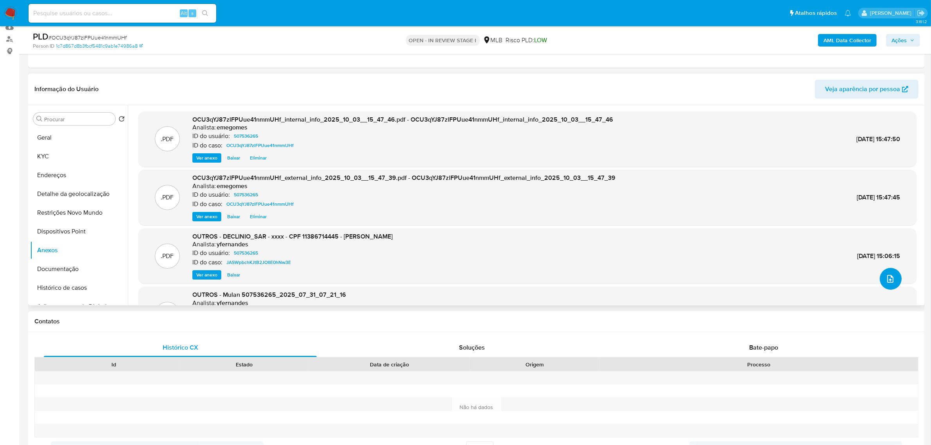
click at [893, 277] on button "upload-file" at bounding box center [891, 279] width 22 height 22
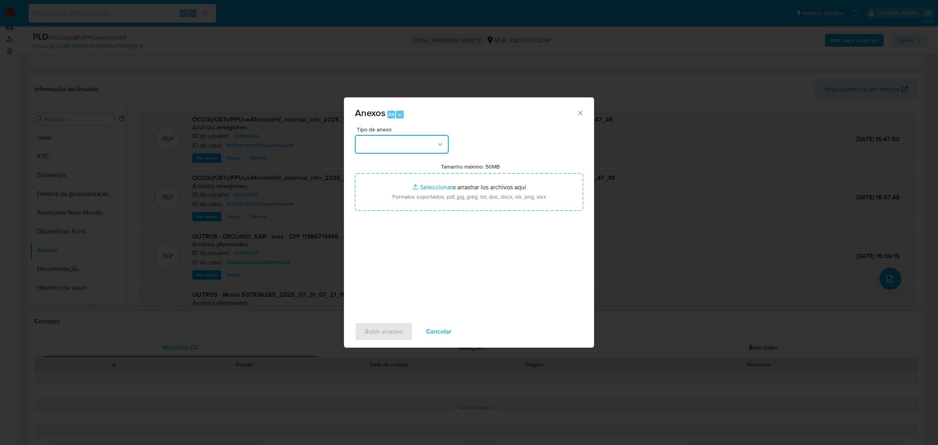
click at [441, 141] on icon "button" at bounding box center [440, 144] width 8 height 8
click at [393, 195] on div "OUTROS" at bounding box center [400, 191] width 80 height 19
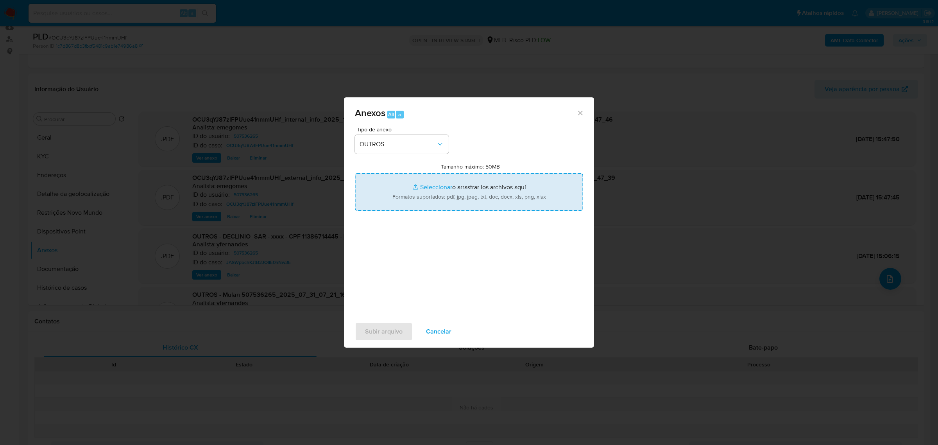
click at [417, 186] on input "Tamanho máximo: 50MB Seleccionar archivos" at bounding box center [469, 192] width 228 height 38
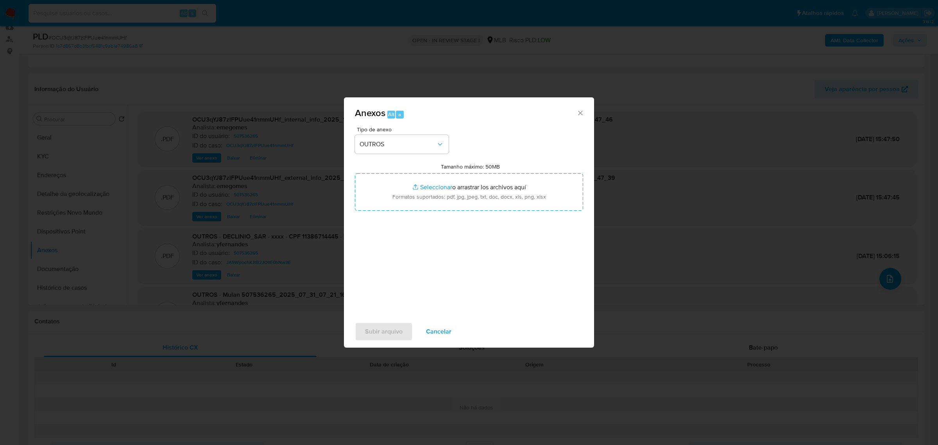
click at [577, 110] on icon "Cerrar" at bounding box center [581, 113] width 8 height 8
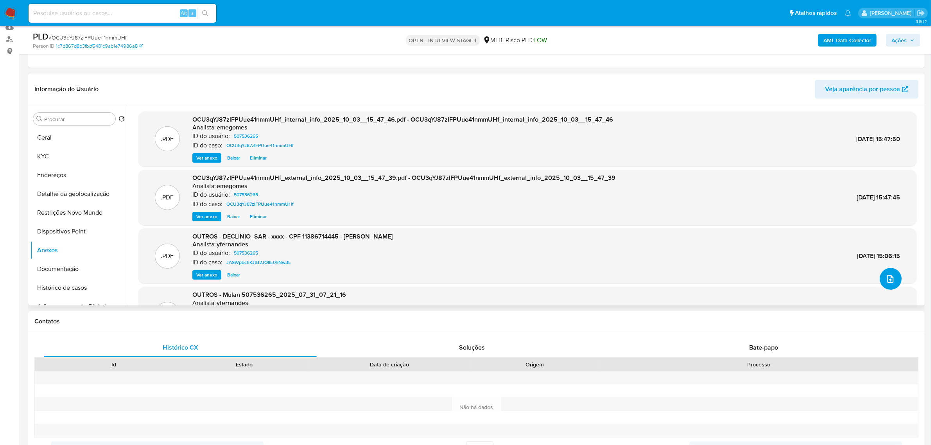
click at [894, 280] on button "upload-file" at bounding box center [891, 279] width 22 height 22
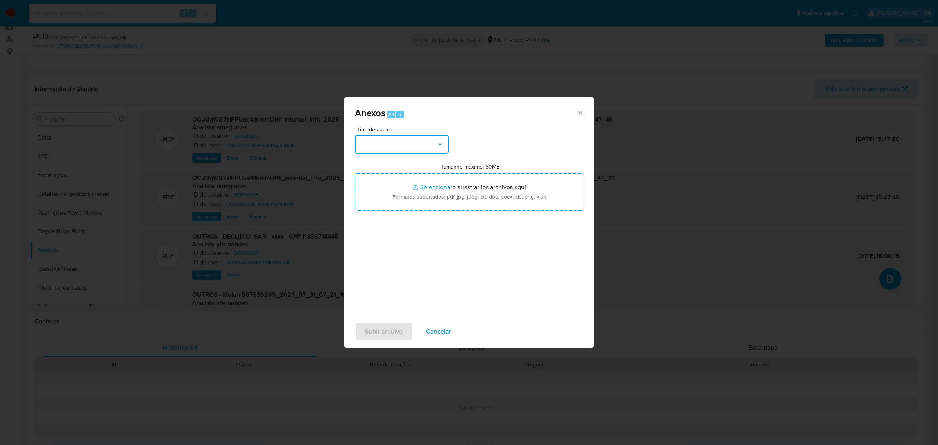
click at [442, 147] on icon "button" at bounding box center [440, 144] width 8 height 8
click at [377, 192] on span "OUTROS" at bounding box center [372, 192] width 25 height 8
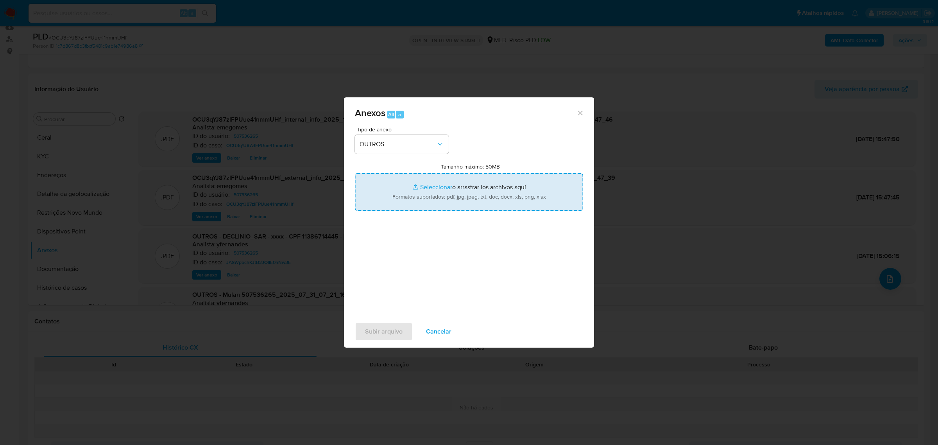
click at [439, 184] on input "Tamanho máximo: 50MB Seleccionar archivos" at bounding box center [469, 192] width 228 height 38
type input "C:\fakepath\DECLÍNIO - OCU3qYJ87zlFPUue41nmmUHf - CPF 11386714445 - EVERTON FRA…"
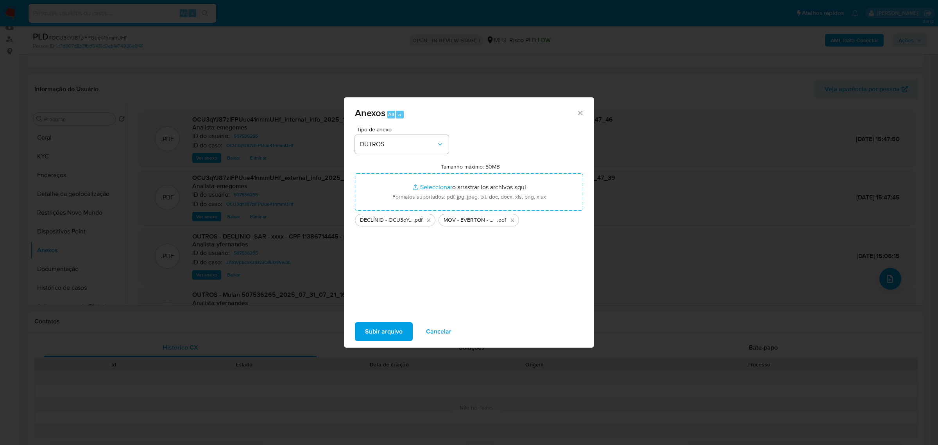
click at [387, 335] on span "Subir arquivo" at bounding box center [384, 331] width 38 height 17
click at [389, 329] on span "Subir arquivo" at bounding box center [384, 331] width 38 height 17
click at [380, 324] on span "Subir arquivo" at bounding box center [384, 331] width 38 height 17
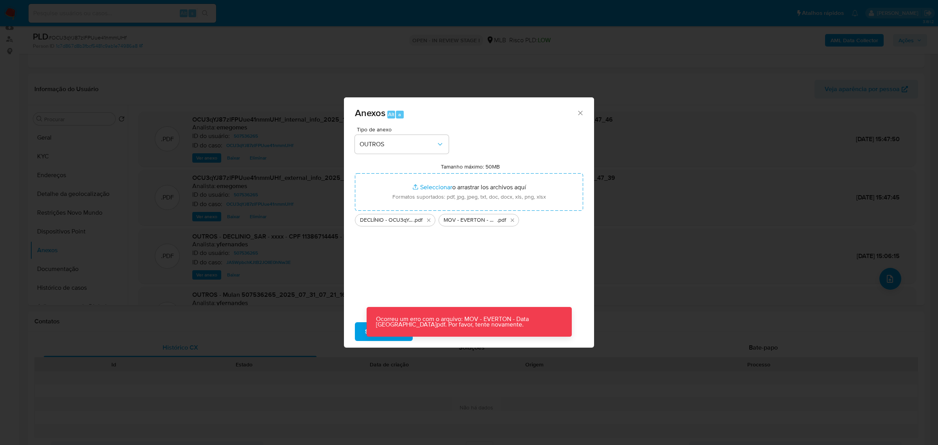
click at [584, 111] on div "Anexos Alt a" at bounding box center [469, 111] width 250 height 29
click at [582, 111] on icon "Cerrar" at bounding box center [580, 113] width 4 height 4
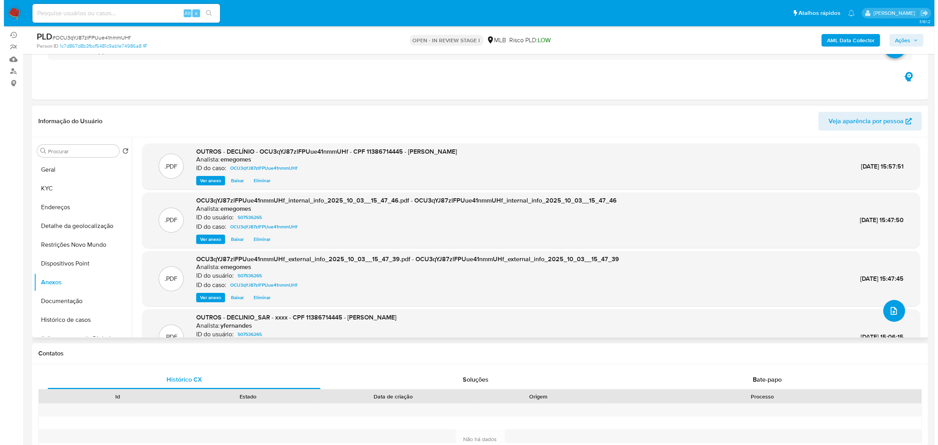
scroll to position [49, 0]
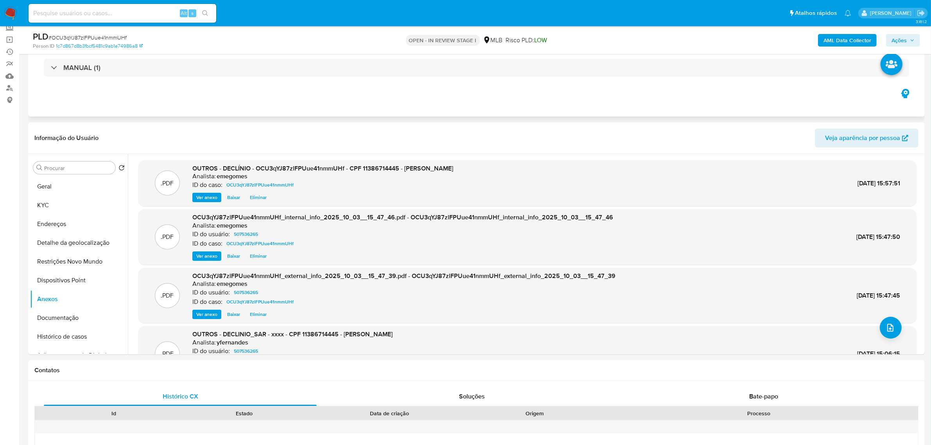
click at [454, 88] on div "Eventos ( 1 ) Ações MANUAL (1)" at bounding box center [476, 70] width 896 height 94
click at [887, 330] on icon "upload-file" at bounding box center [889, 327] width 9 height 9
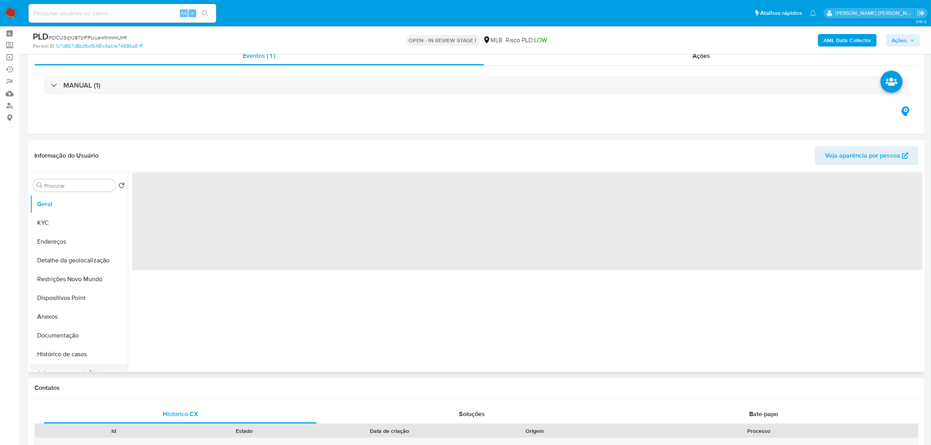
scroll to position [49, 0]
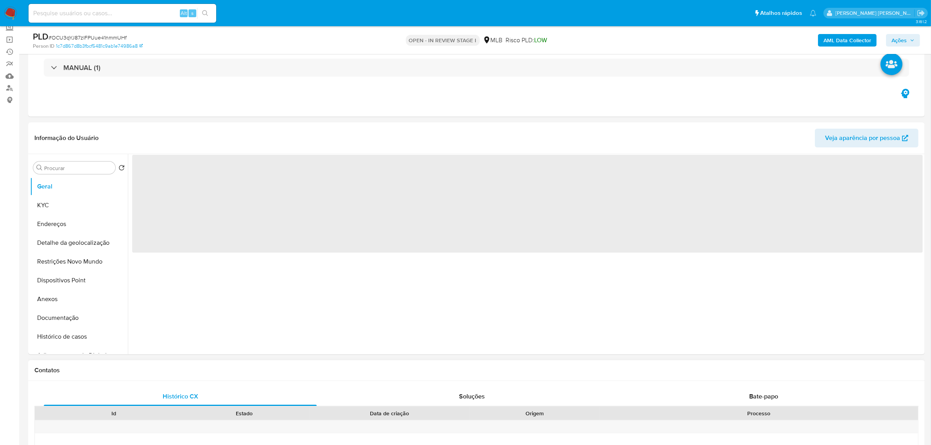
select select "10"
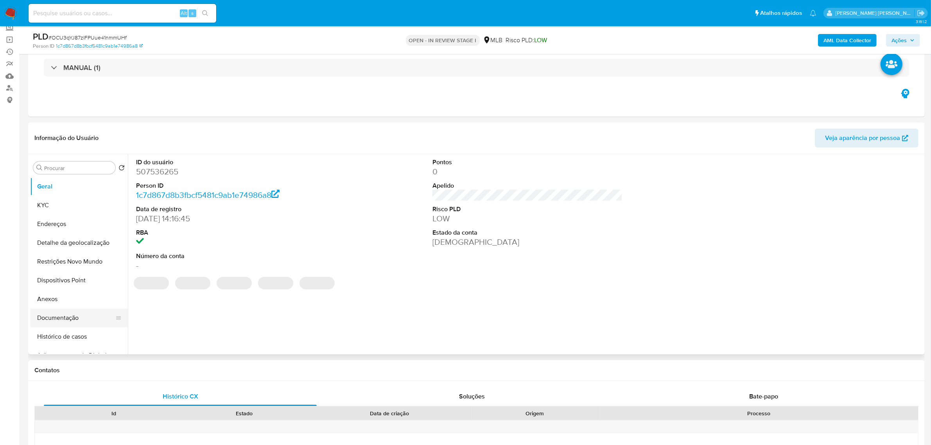
click at [68, 318] on button "Documentação" at bounding box center [75, 317] width 91 height 19
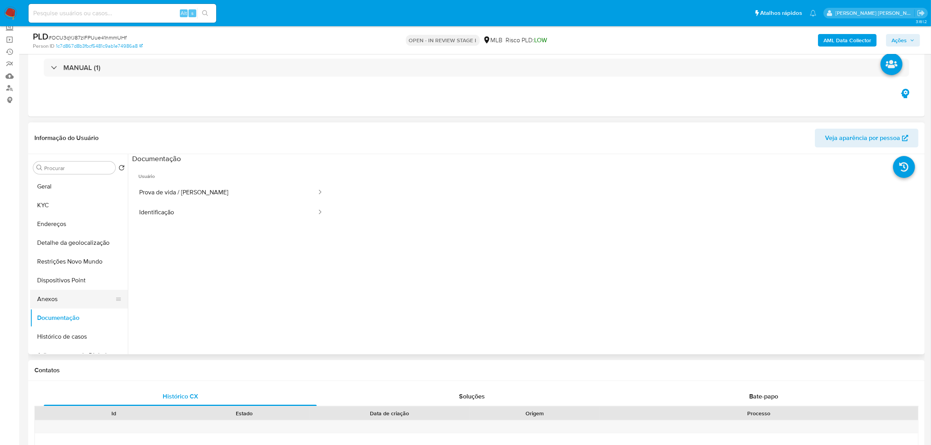
click at [56, 296] on button "Anexos" at bounding box center [75, 299] width 91 height 19
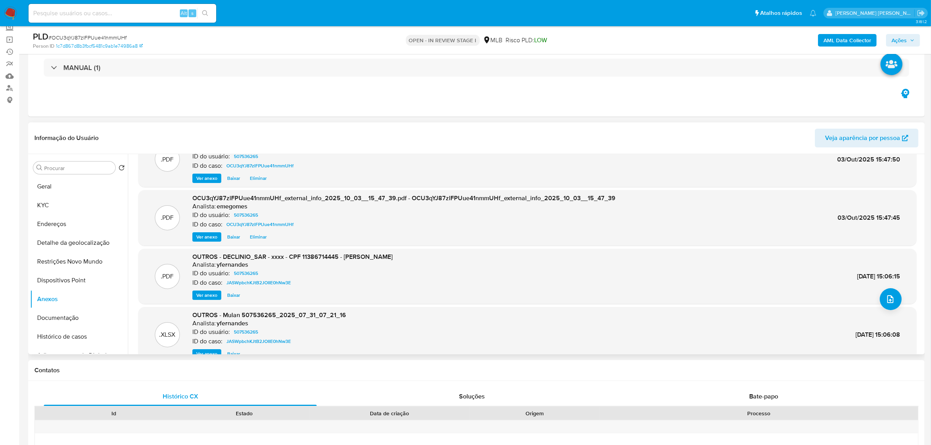
scroll to position [43, 0]
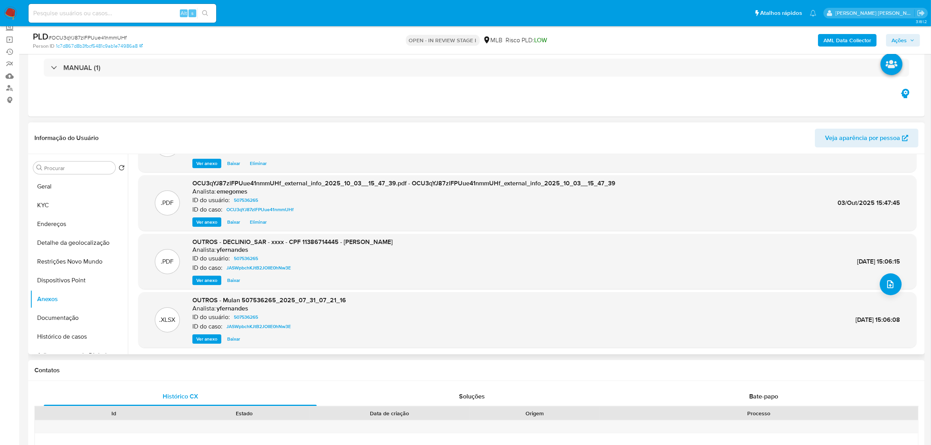
click at [202, 280] on span "Ver anexo" at bounding box center [206, 280] width 21 height 8
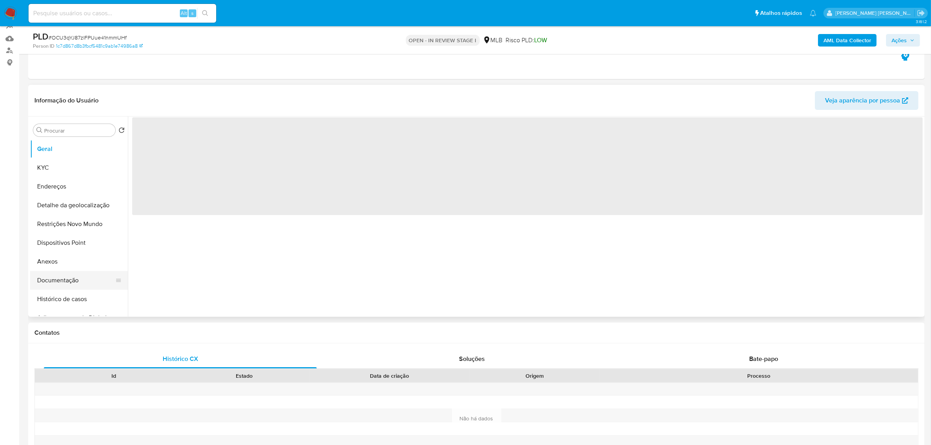
scroll to position [98, 0]
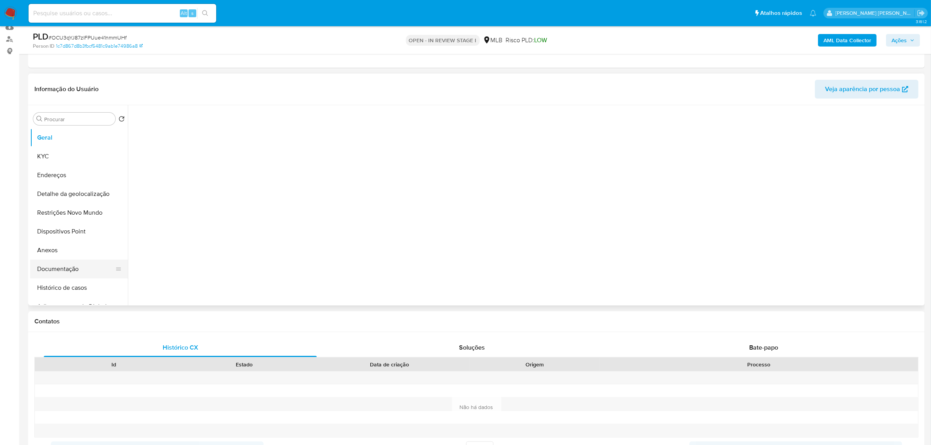
select select "10"
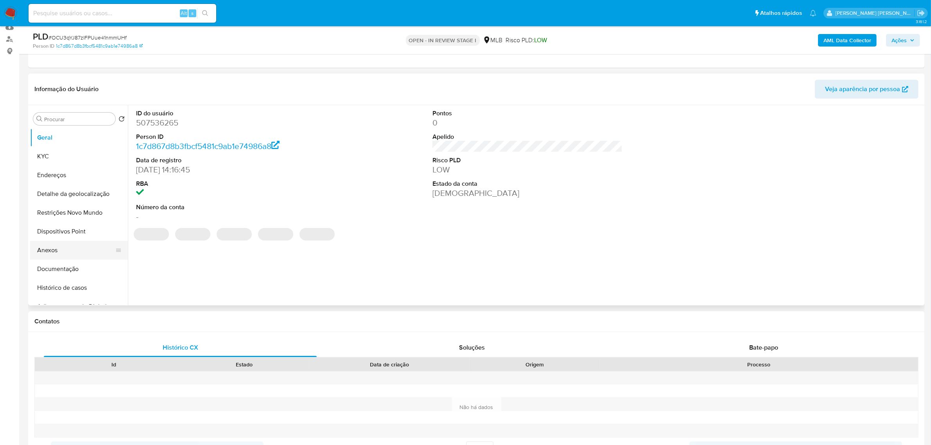
click at [63, 253] on button "Anexos" at bounding box center [75, 250] width 91 height 19
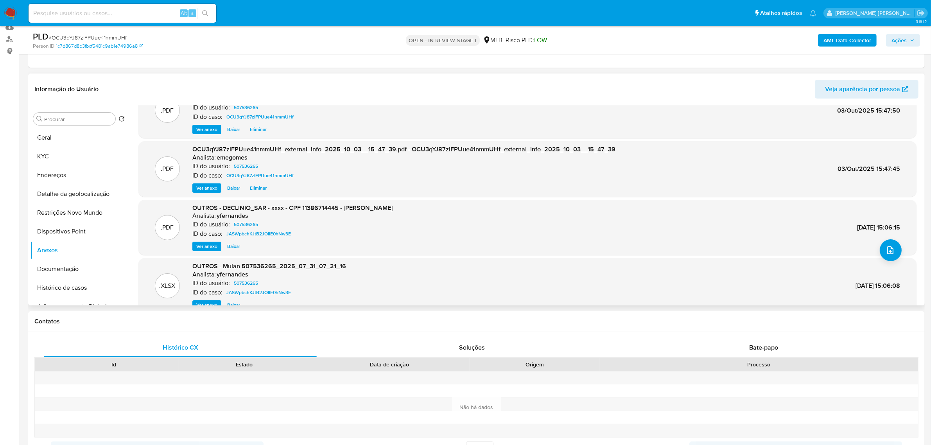
scroll to position [43, 0]
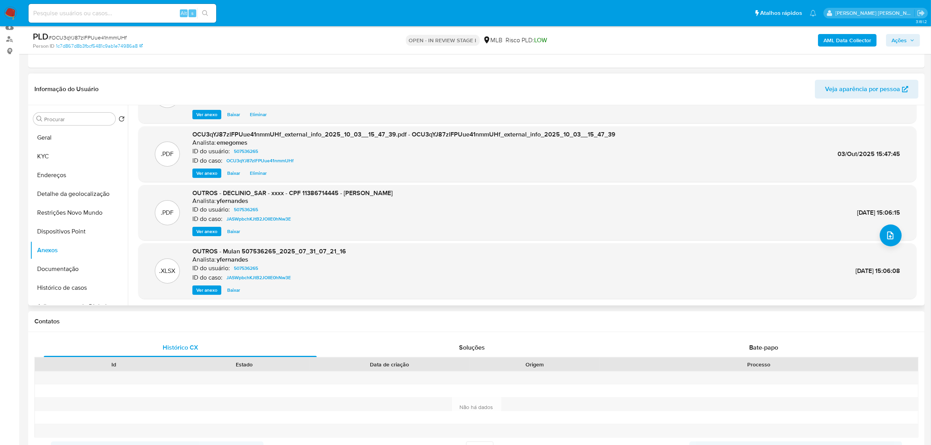
click at [209, 230] on span "Ver anexo" at bounding box center [206, 232] width 21 height 8
click at [238, 233] on span "Baixar" at bounding box center [233, 232] width 13 height 8
click at [61, 270] on button "Documentação" at bounding box center [75, 269] width 91 height 19
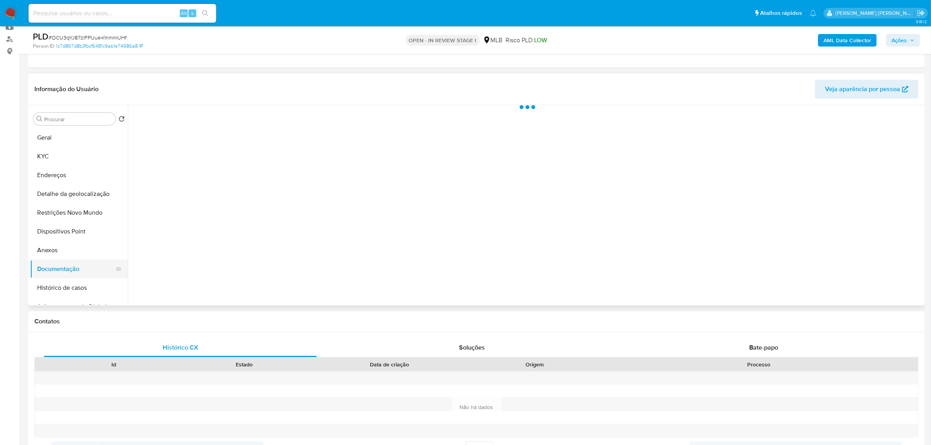
scroll to position [0, 0]
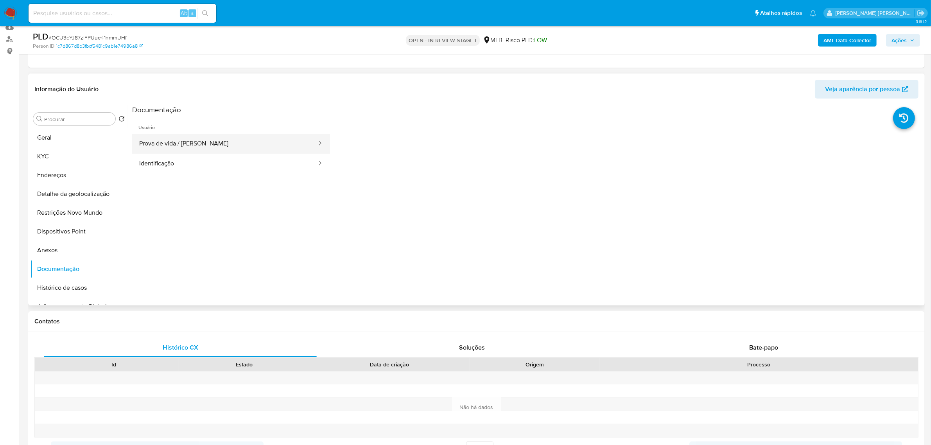
click at [187, 137] on button "Prova de vida / Selfie" at bounding box center [224, 144] width 185 height 20
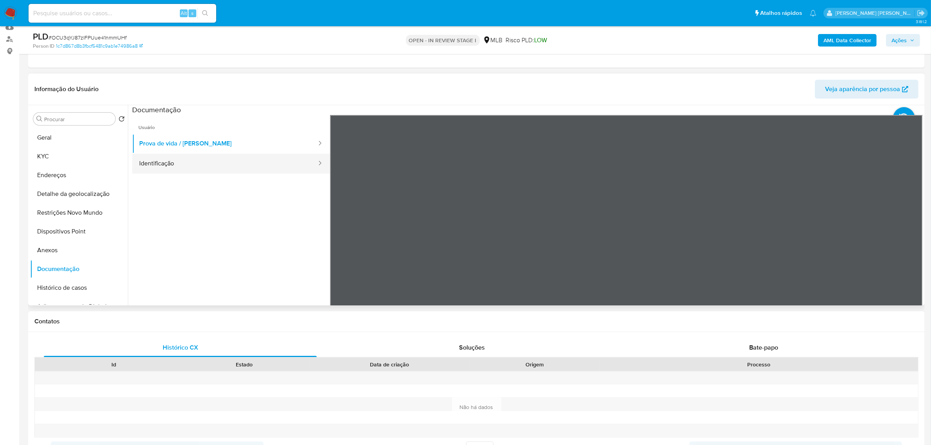
click at [182, 167] on button "Identificação" at bounding box center [224, 164] width 185 height 20
click at [67, 145] on button "Geral" at bounding box center [75, 137] width 91 height 19
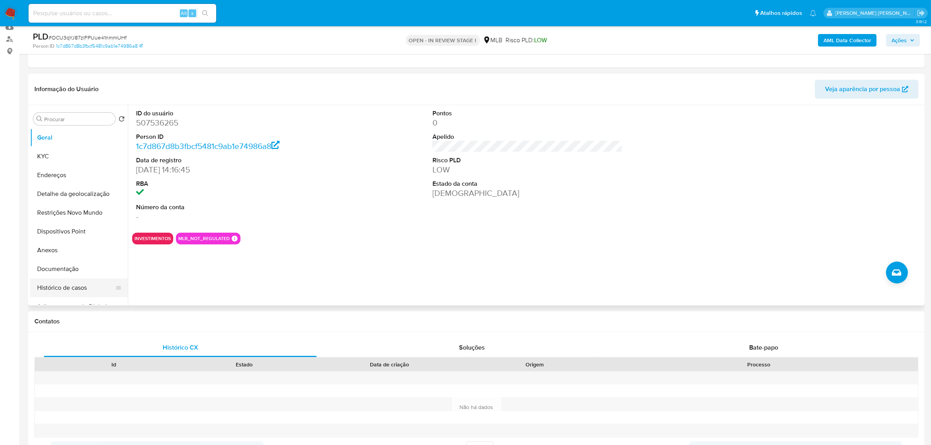
click at [61, 283] on button "Histórico de casos" at bounding box center [75, 287] width 91 height 19
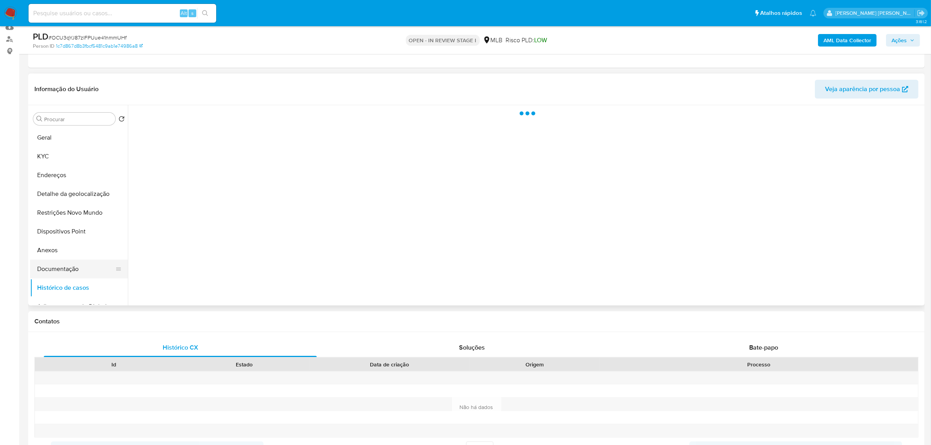
click at [63, 269] on button "Documentação" at bounding box center [75, 269] width 91 height 19
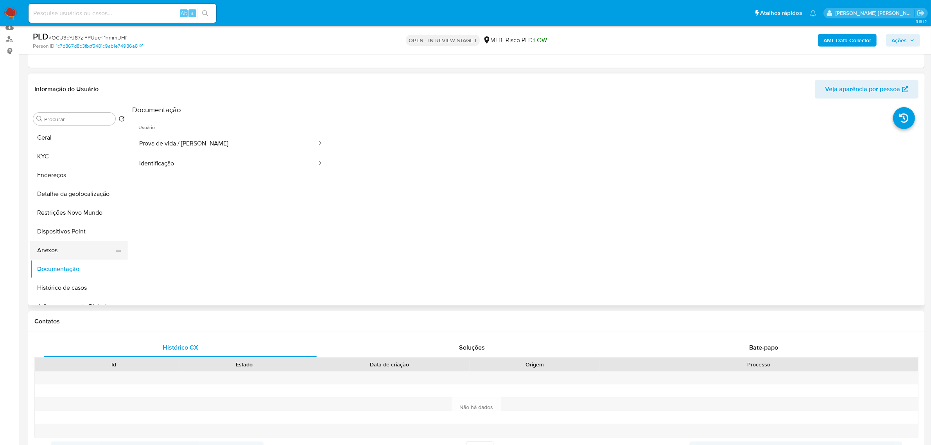
click at [65, 254] on button "Anexos" at bounding box center [75, 250] width 91 height 19
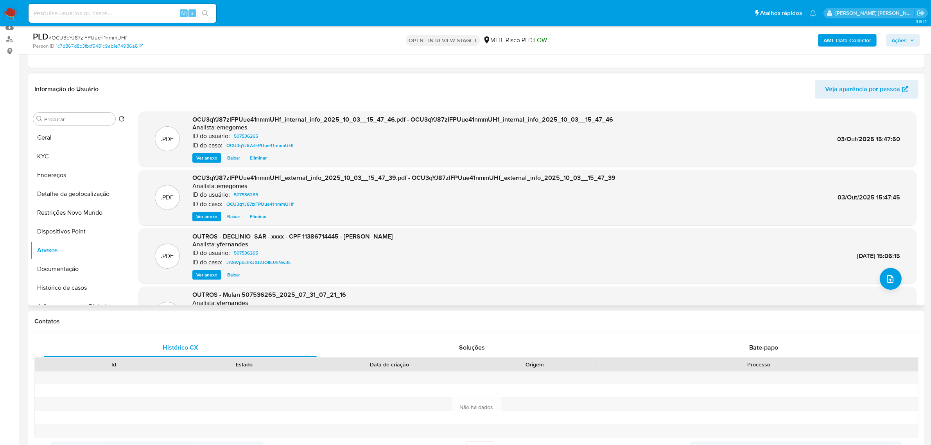
click at [204, 271] on span "Ver anexo" at bounding box center [206, 275] width 21 height 8
drag, startPoint x: 343, startPoint y: 235, endPoint x: 382, endPoint y: 247, distance: 40.8
click at [382, 247] on div "Analista: yfernandes" at bounding box center [292, 244] width 200 height 8
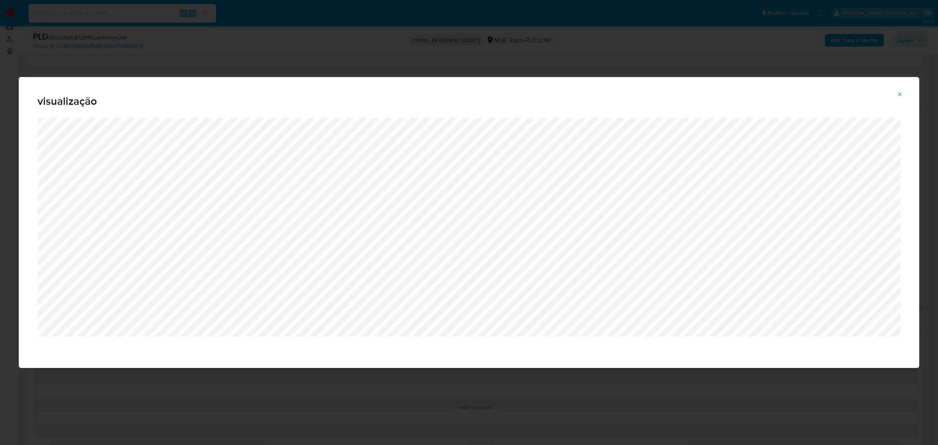
click at [900, 92] on icon "Attachment preview" at bounding box center [900, 94] width 6 height 6
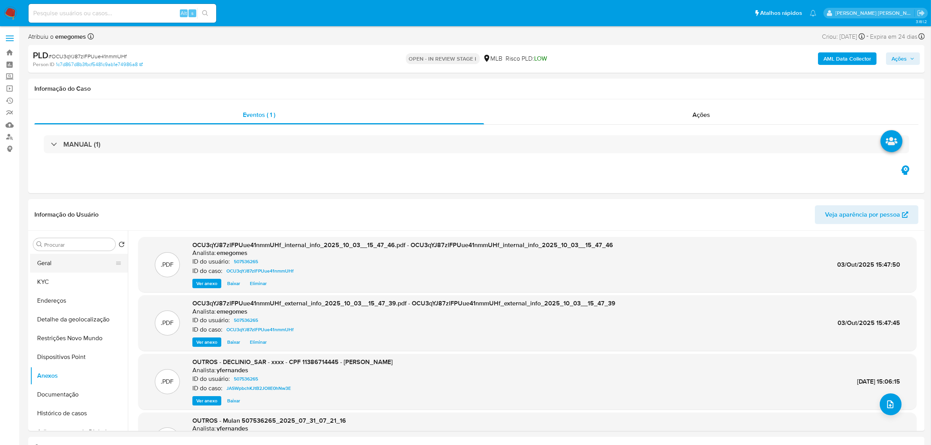
click at [59, 264] on button "Geral" at bounding box center [75, 263] width 91 height 19
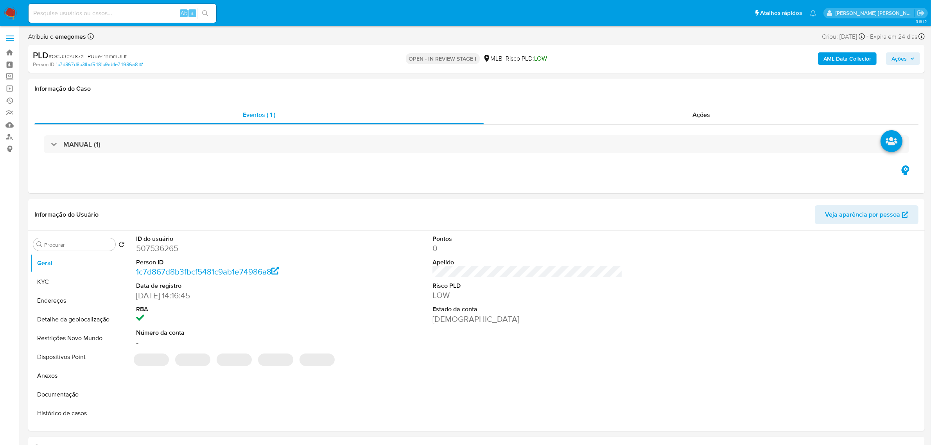
select select "10"
click at [50, 376] on button "Anexos" at bounding box center [75, 375] width 91 height 19
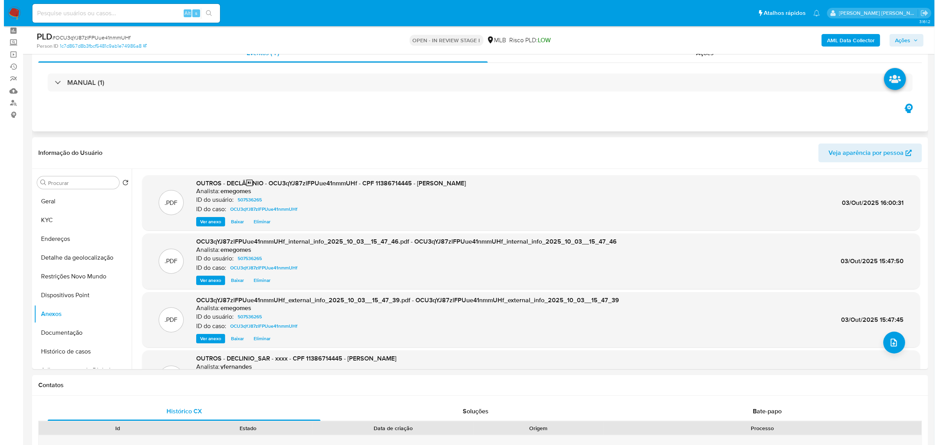
scroll to position [49, 0]
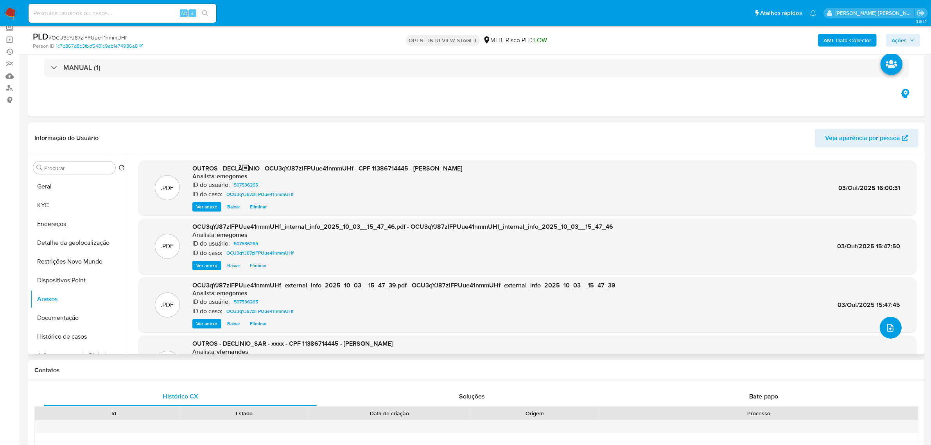
click at [889, 337] on button "upload-file" at bounding box center [891, 328] width 22 height 22
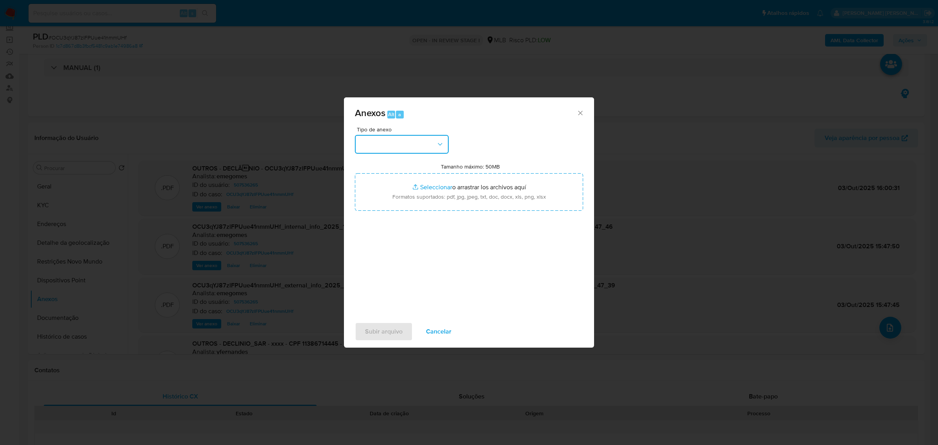
click at [439, 142] on icon "button" at bounding box center [440, 144] width 8 height 8
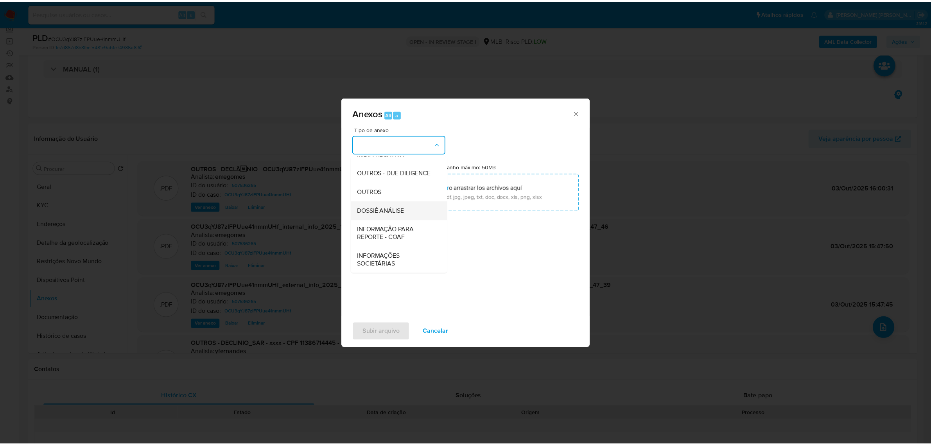
scroll to position [120, 0]
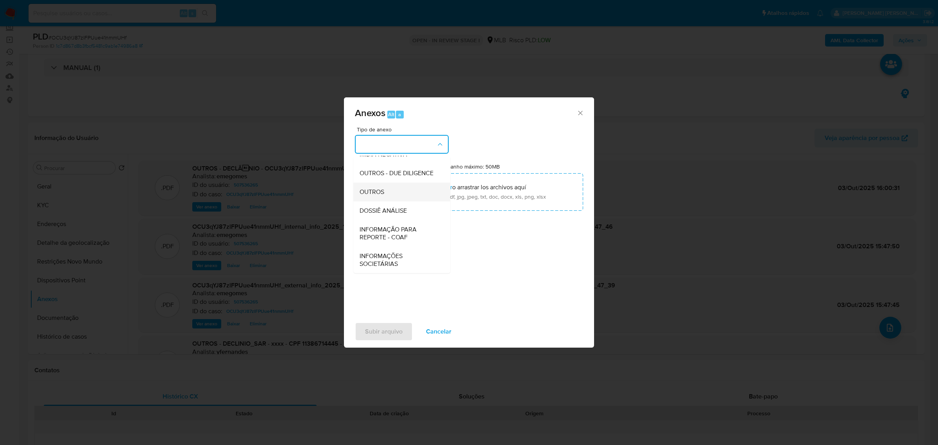
click at [383, 192] on span "OUTROS" at bounding box center [372, 192] width 25 height 8
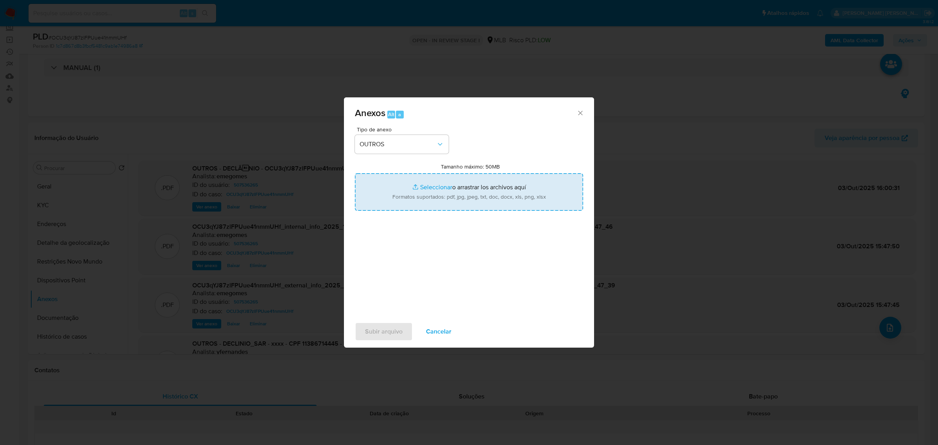
click at [442, 186] on input "Tamanho máximo: 50MB Seleccionar archivos" at bounding box center [469, 192] width 228 height 38
type input "C:\fakepath\MOV - EVERTON - Data [GEOGRAPHIC_DATA]pdf"
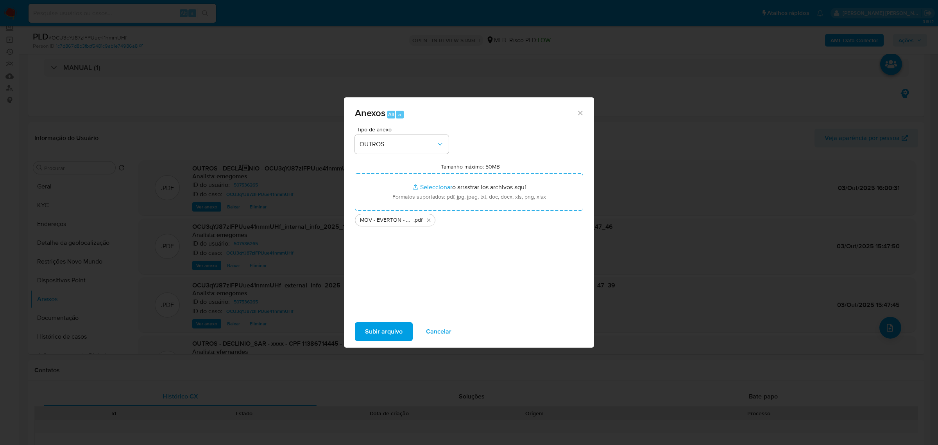
click at [384, 335] on span "Subir arquivo" at bounding box center [384, 331] width 38 height 17
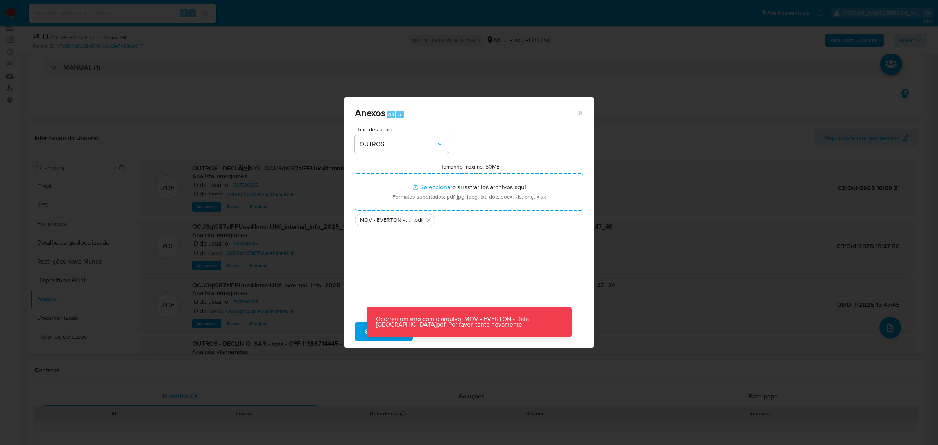
click at [581, 111] on icon "Cerrar" at bounding box center [581, 113] width 8 height 8
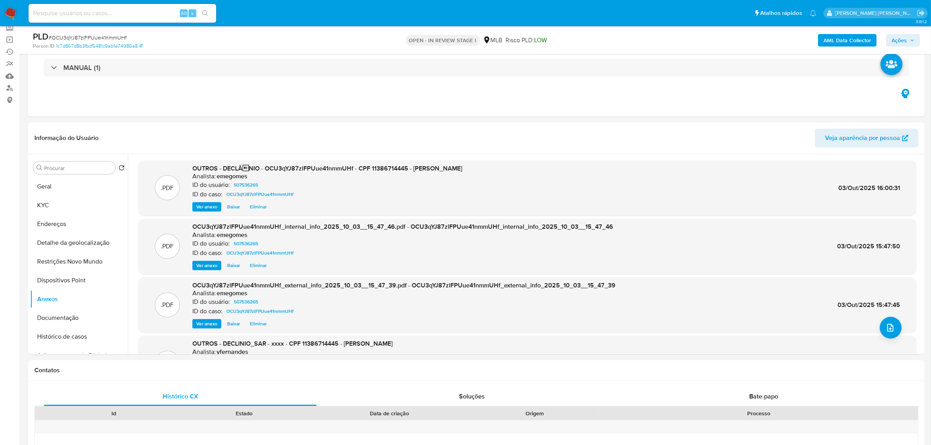
click at [912, 41] on icon "button" at bounding box center [912, 40] width 5 height 5
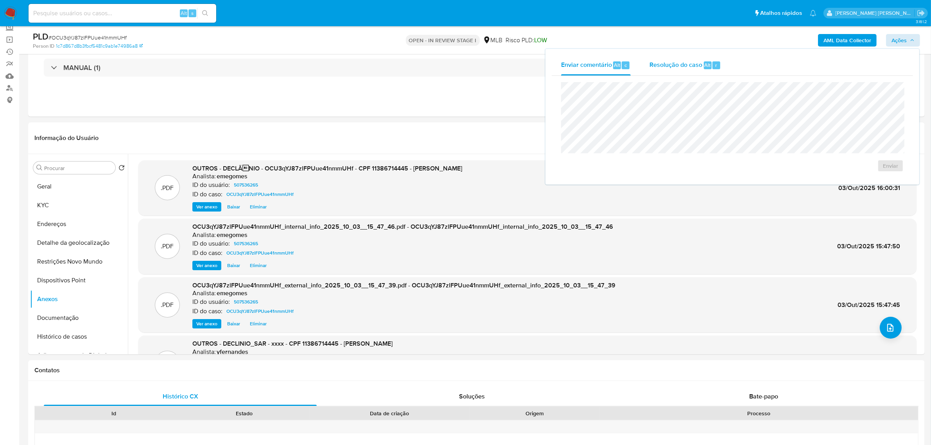
click at [665, 61] on span "Resolução do caso" at bounding box center [675, 64] width 53 height 9
click at [812, 183] on span "No ROI" at bounding box center [814, 178] width 41 height 11
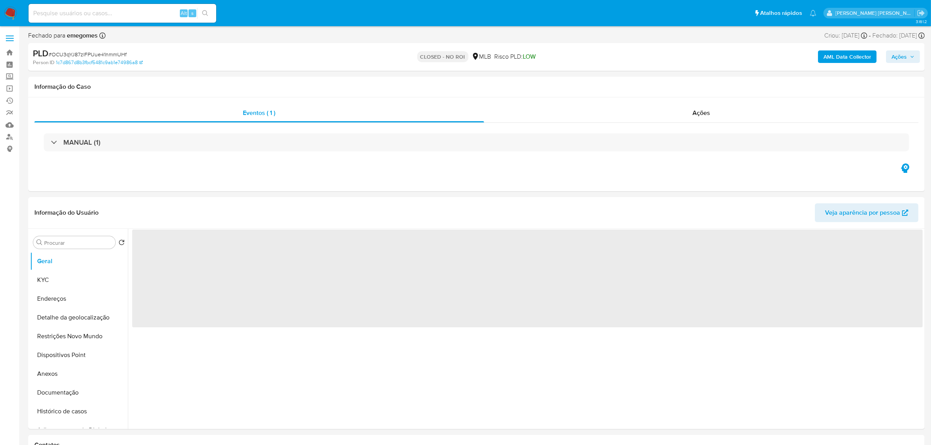
select select "10"
